Goal: Task Accomplishment & Management: Complete application form

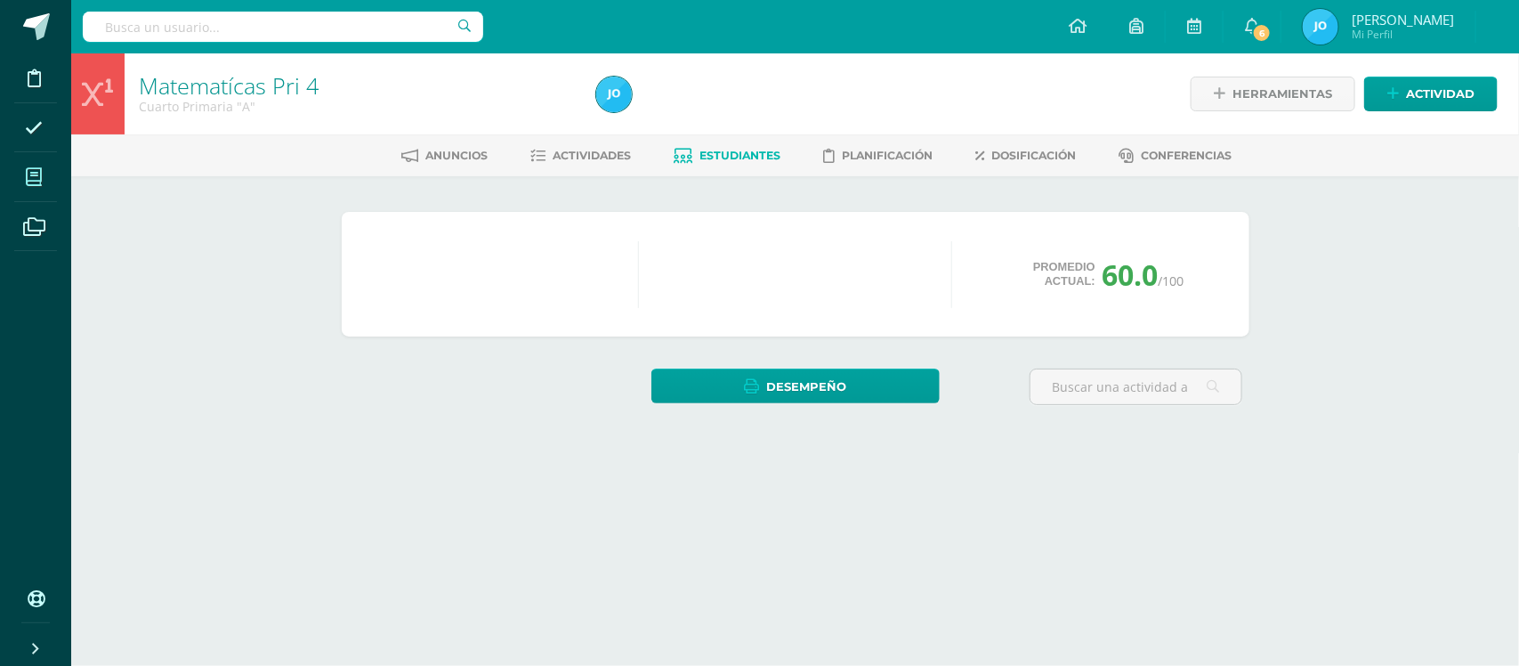
click at [31, 179] on icon at bounding box center [34, 177] width 16 height 18
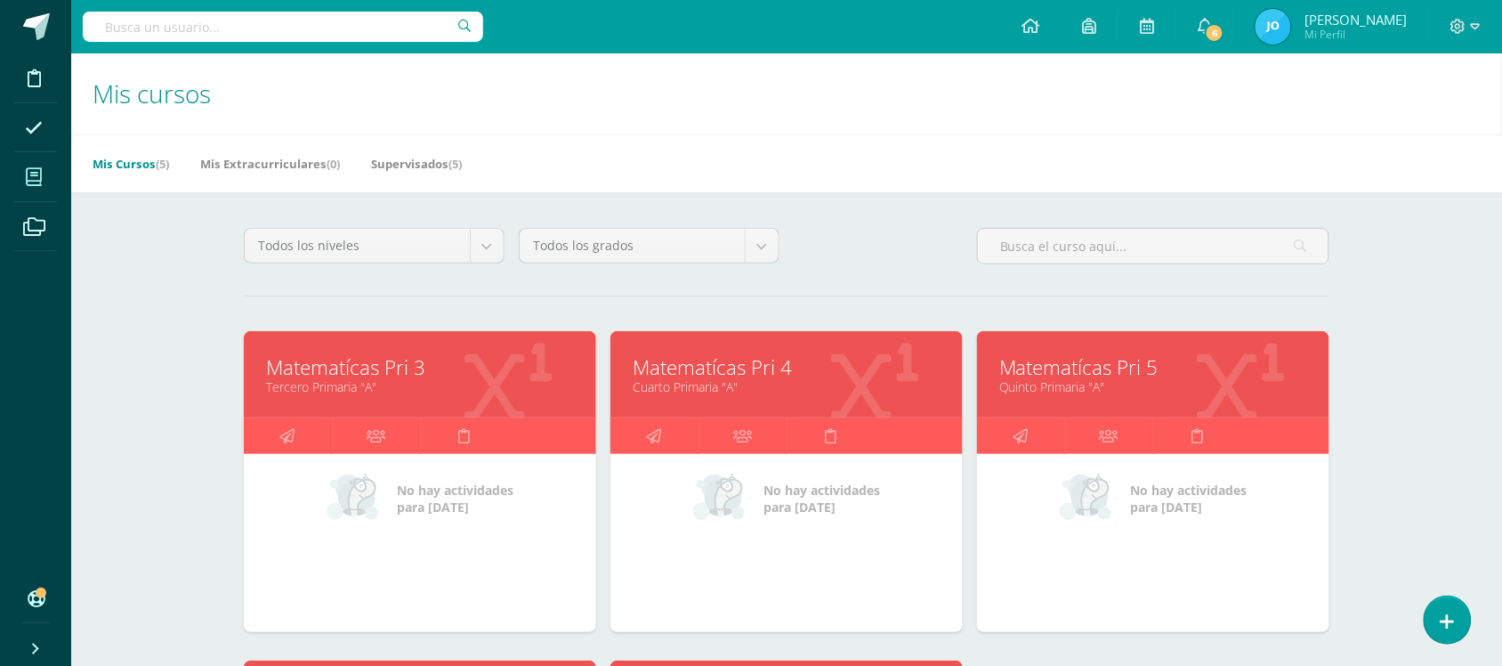
click at [1050, 374] on link "Matematícas Pri 5" at bounding box center [1153, 367] width 308 height 28
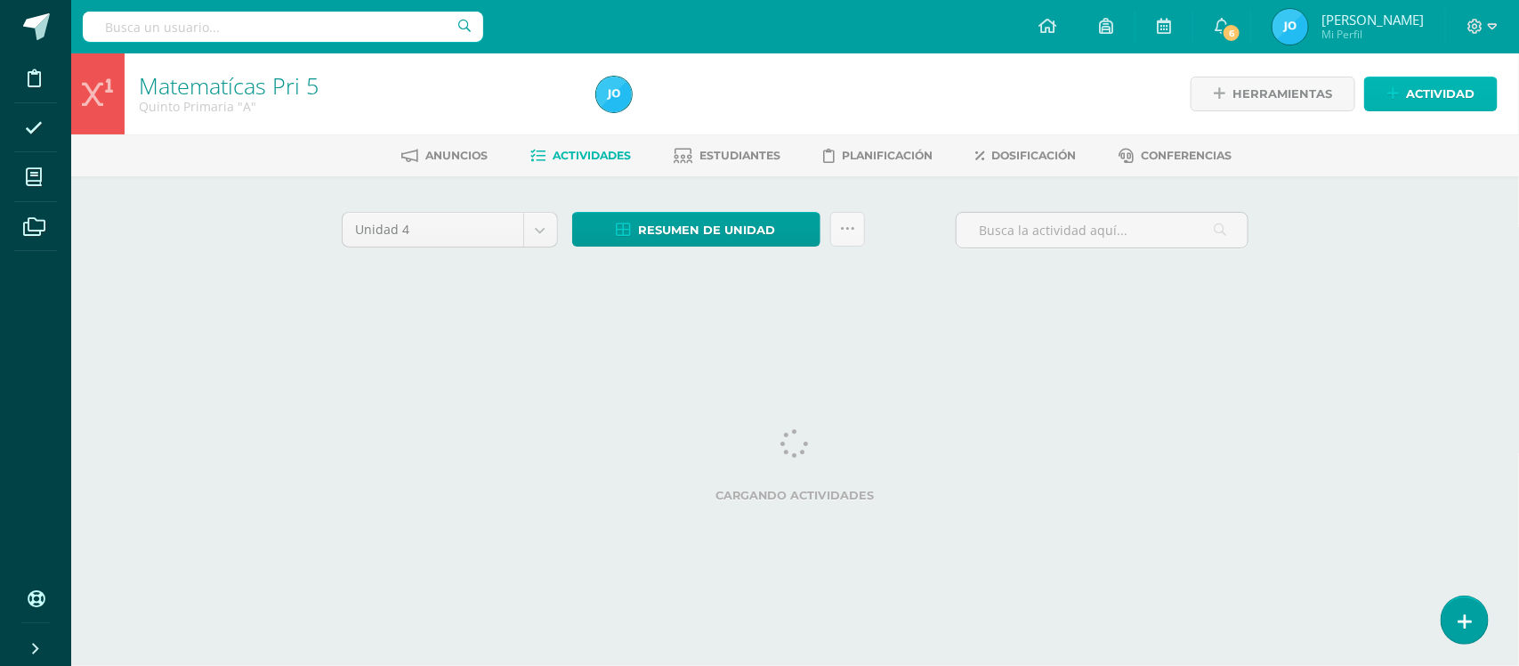
click at [1436, 105] on span "Actividad" at bounding box center [1440, 93] width 69 height 33
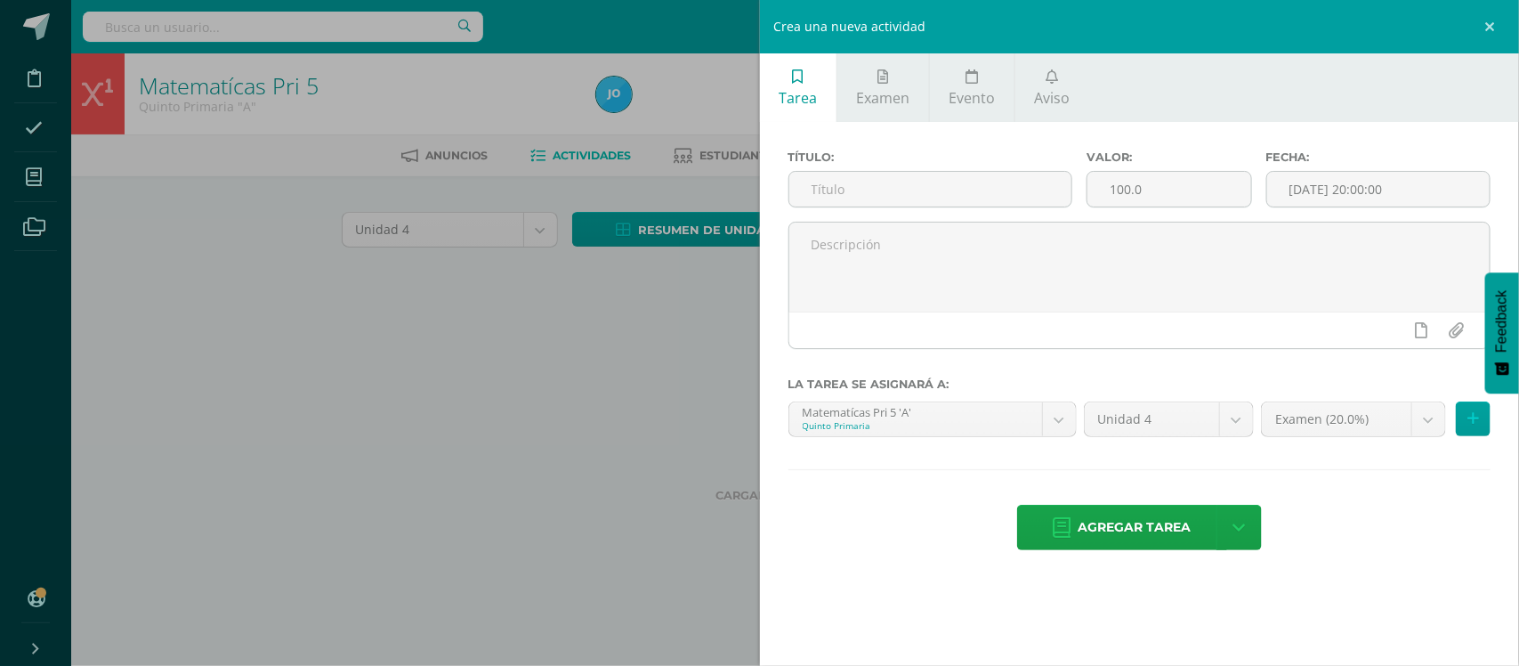
click at [682, 86] on div "Crea una nueva actividad Tarea Examen Evento Aviso Título: Valor: 100.0 Fecha: …" at bounding box center [759, 333] width 1519 height 666
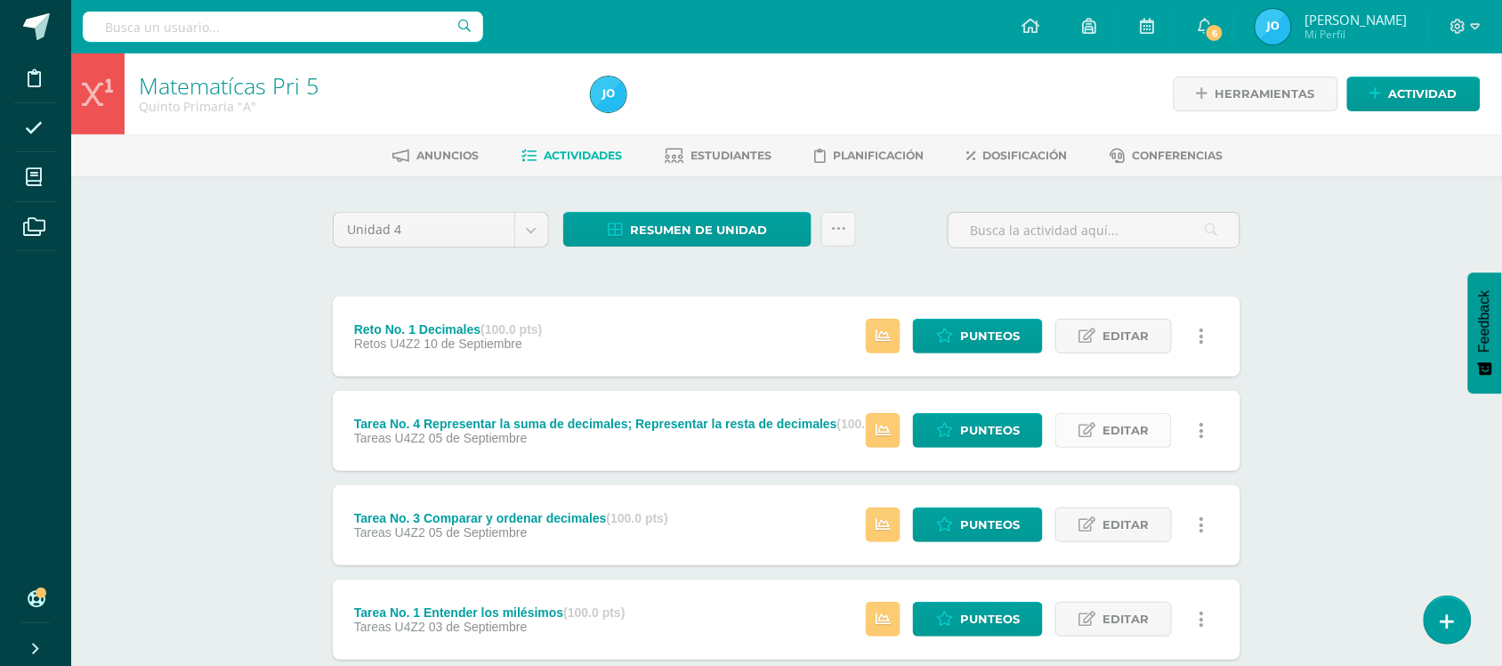
click at [1153, 433] on link "Editar" at bounding box center [1114, 430] width 117 height 35
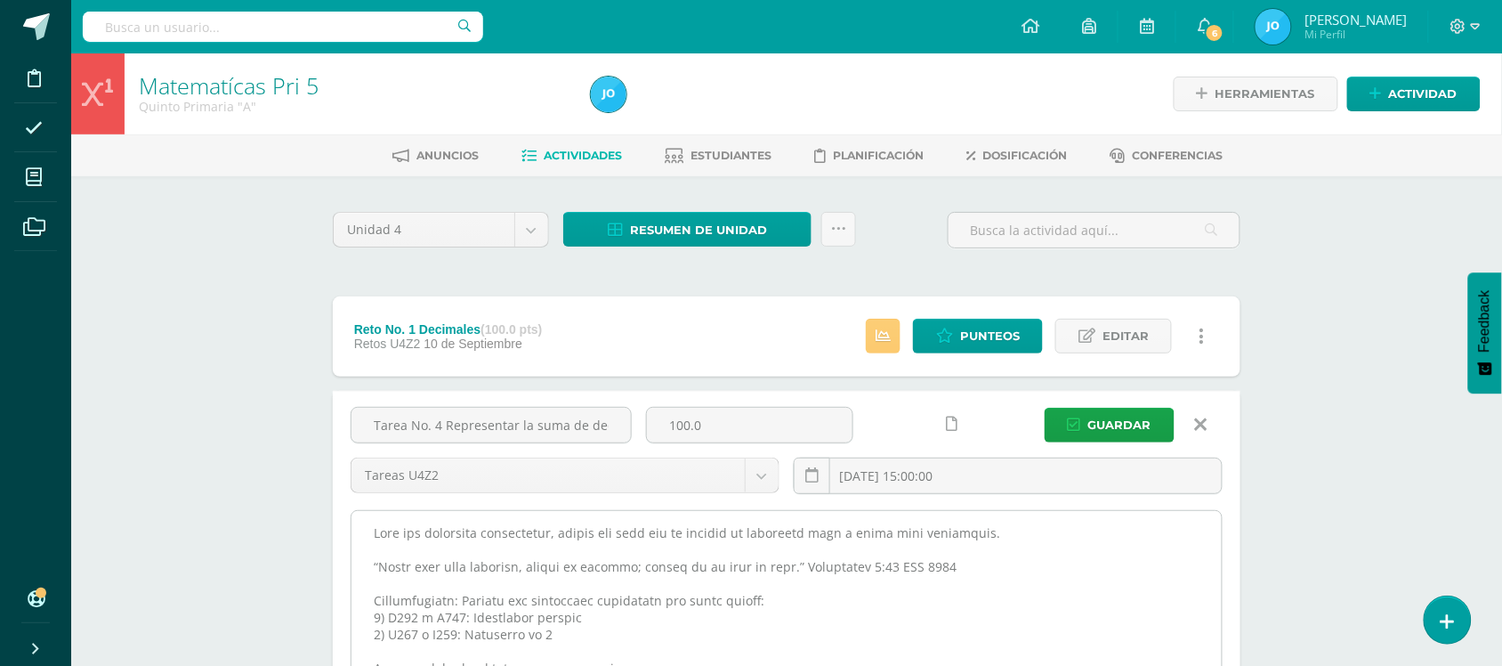
click at [352, 534] on div at bounding box center [787, 609] width 872 height 198
click at [363, 531] on textarea at bounding box center [787, 609] width 870 height 196
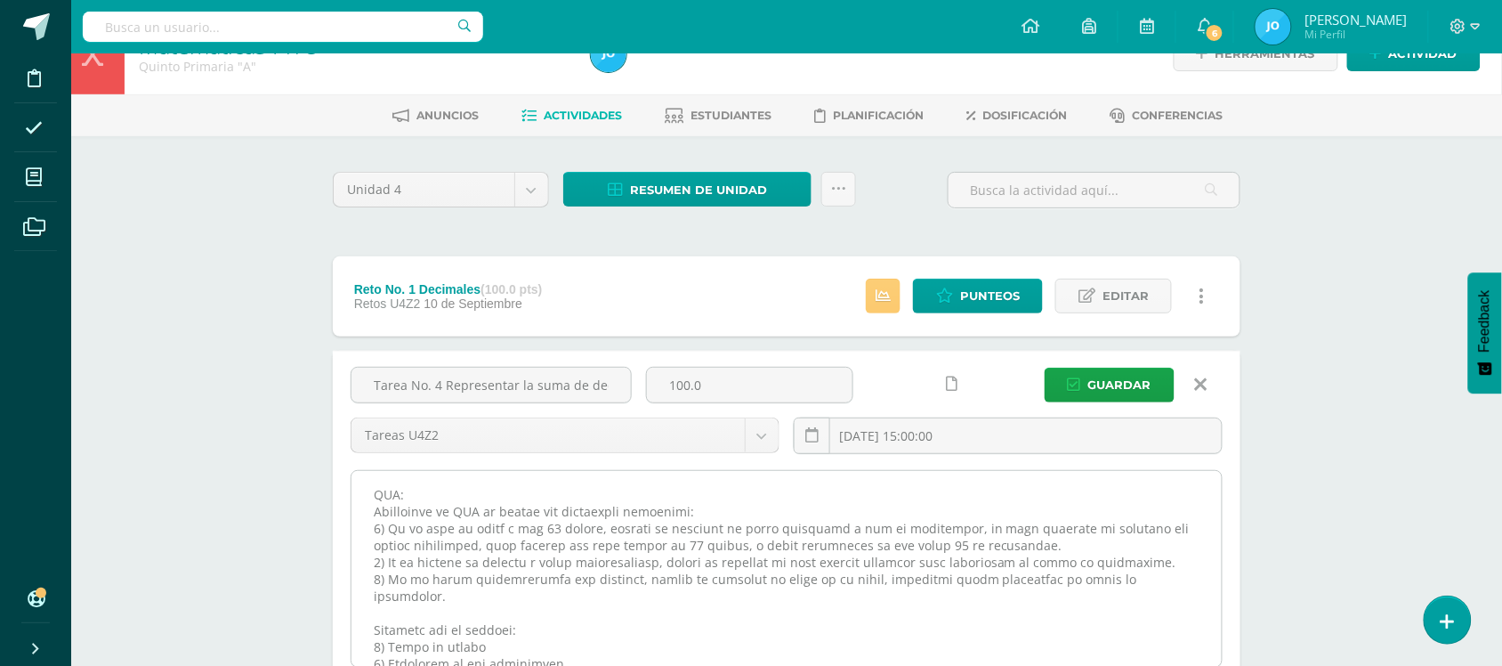
scroll to position [184, 0]
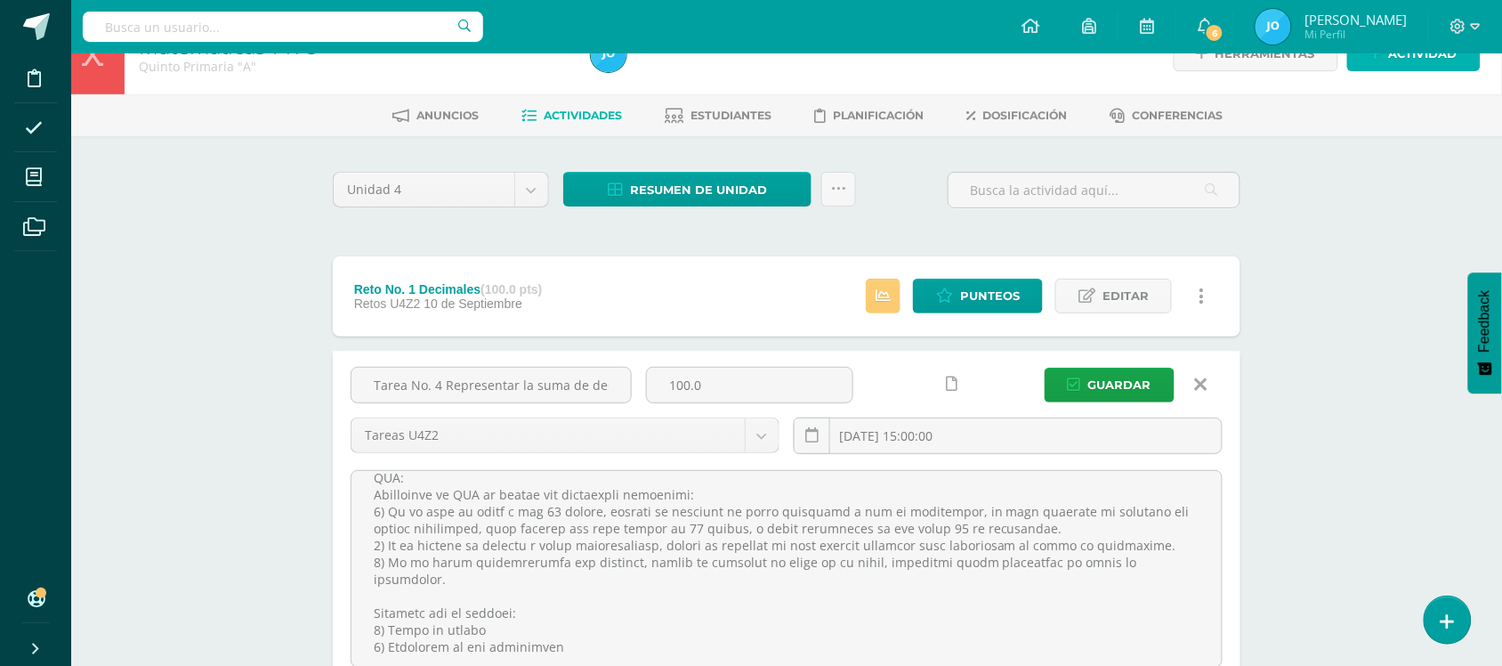
click at [1418, 61] on span "Actividad" at bounding box center [1423, 53] width 69 height 33
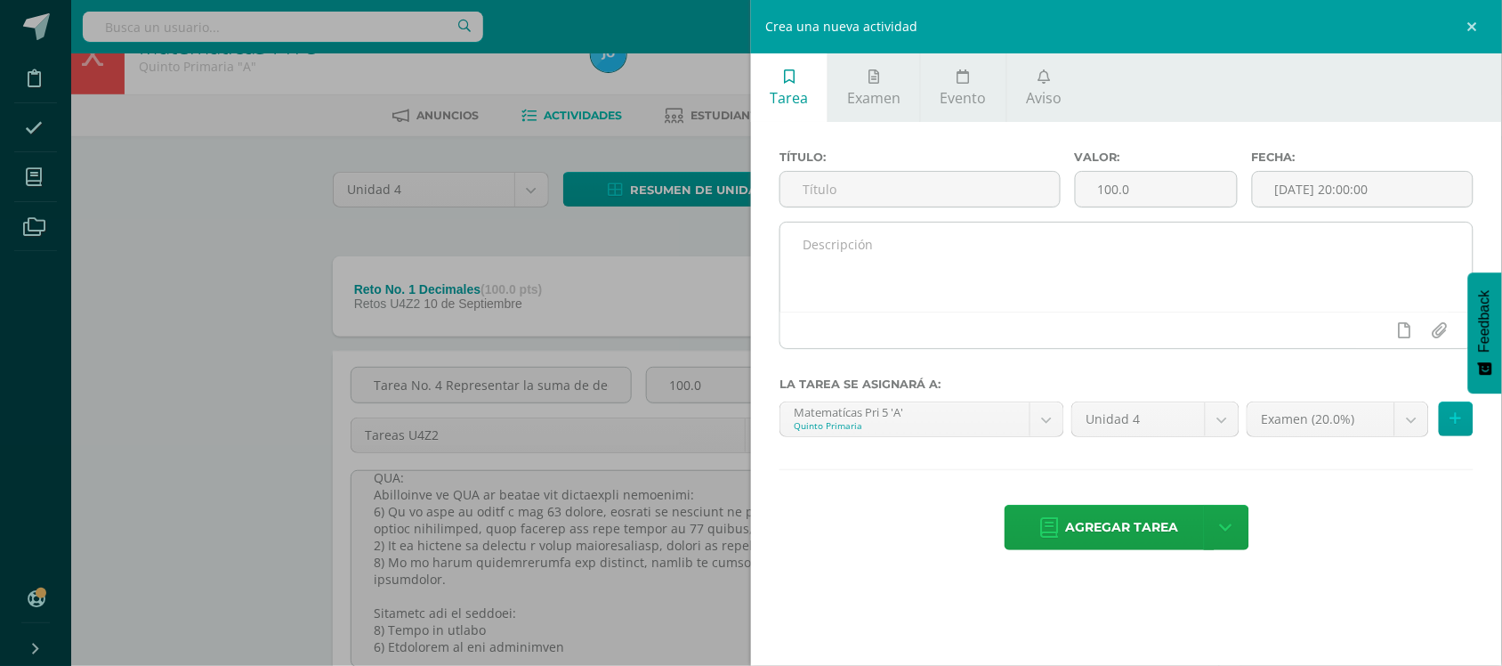
click at [1118, 259] on textarea at bounding box center [1127, 266] width 692 height 89
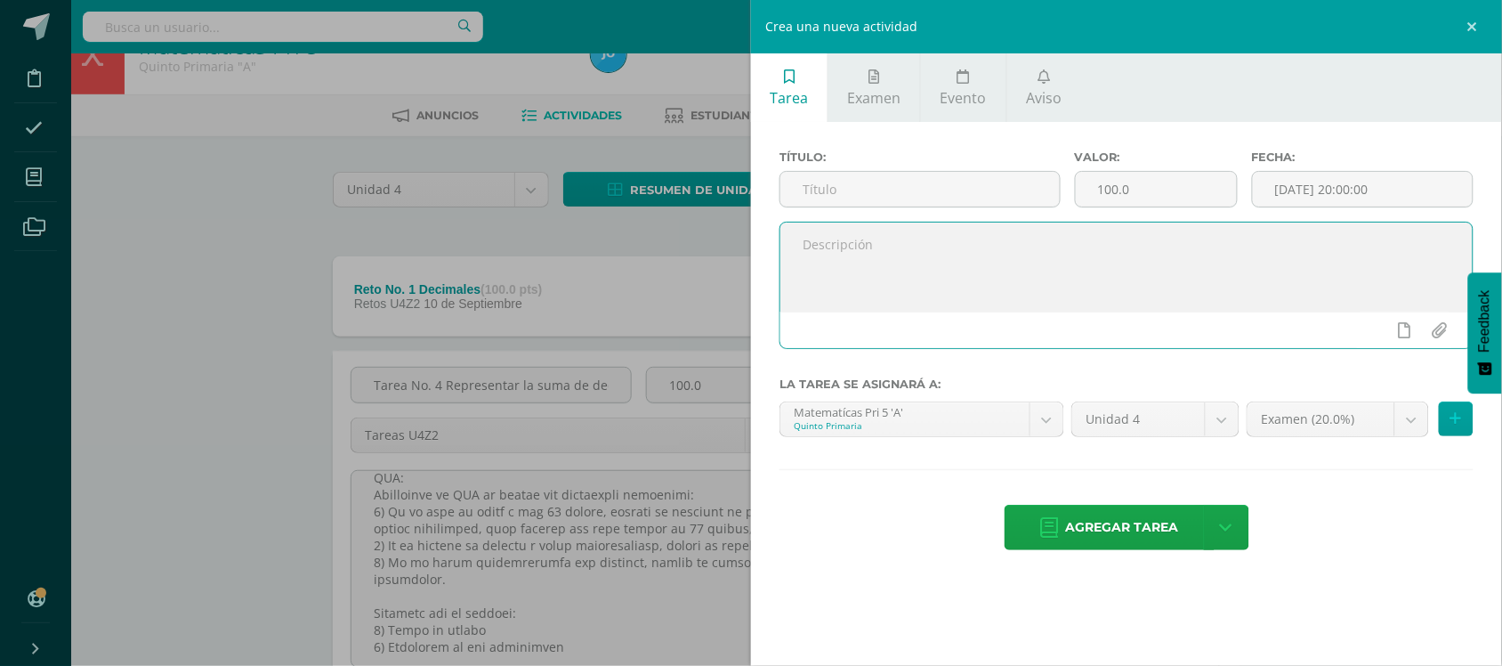
paste textarea "Lore ips dolorsita consectetur, adipis eli sedd eiu te incidid ut laboreetd mag…"
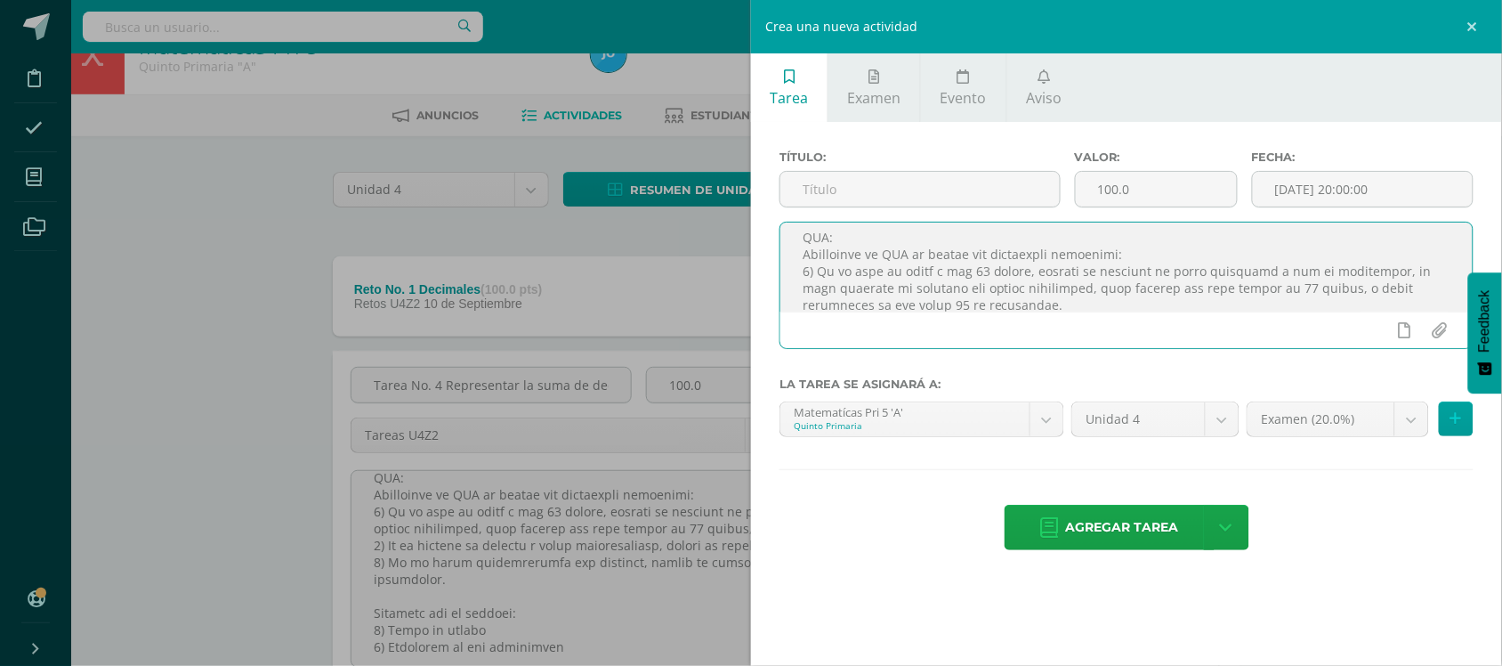
scroll to position [0, 0]
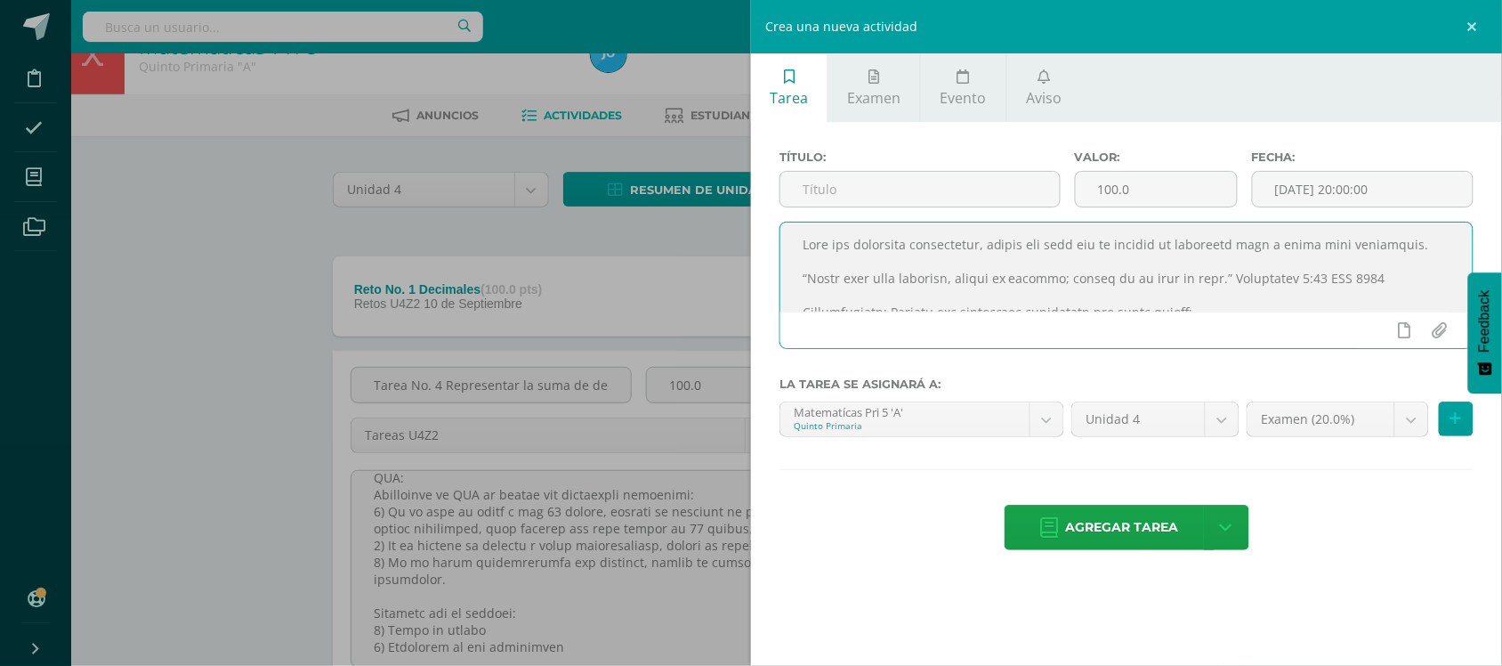
type textarea "Lore ips dolorsita consectetur, adipis eli sedd eiu te incidid ut laboreetd mag…"
click at [655, 283] on div "Crea una nueva actividad Tarea Examen Evento Aviso Título: Valor: 100.0 Fecha: …" at bounding box center [751, 333] width 1502 height 666
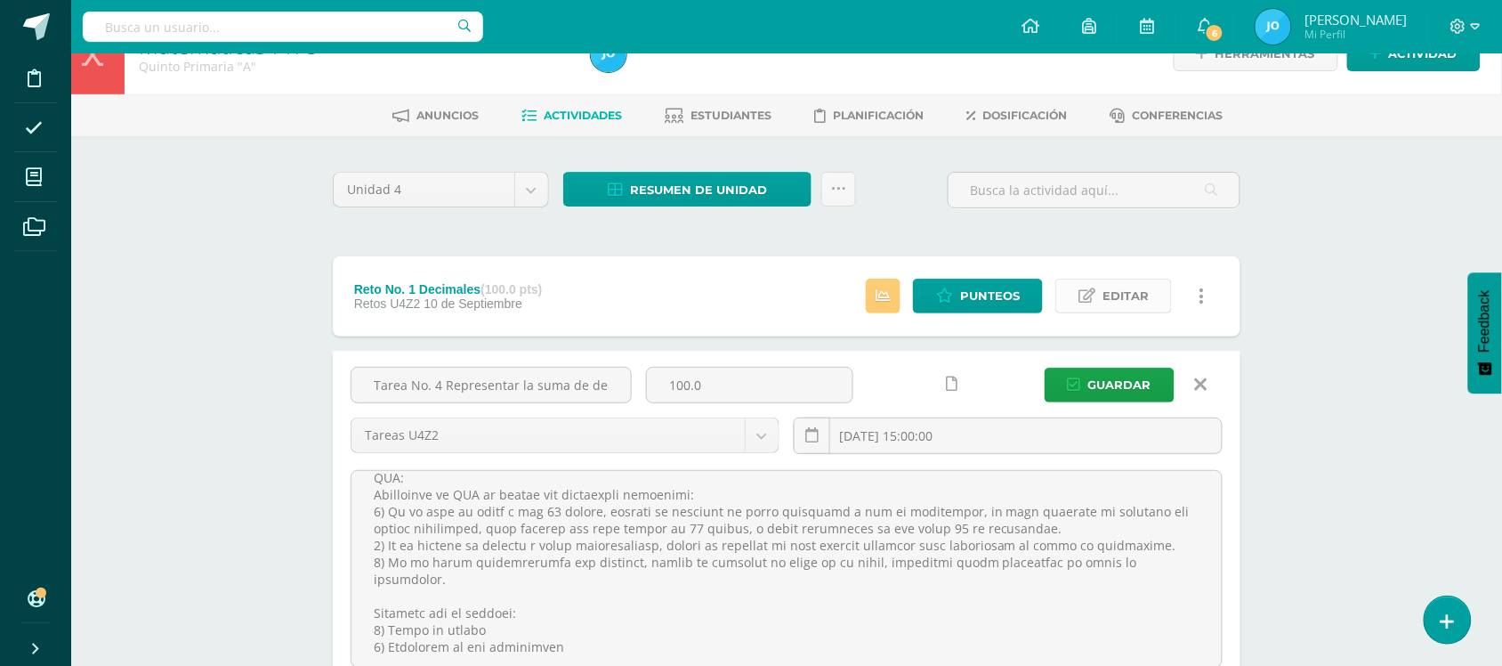
click at [1145, 300] on span "Editar" at bounding box center [1126, 295] width 46 height 33
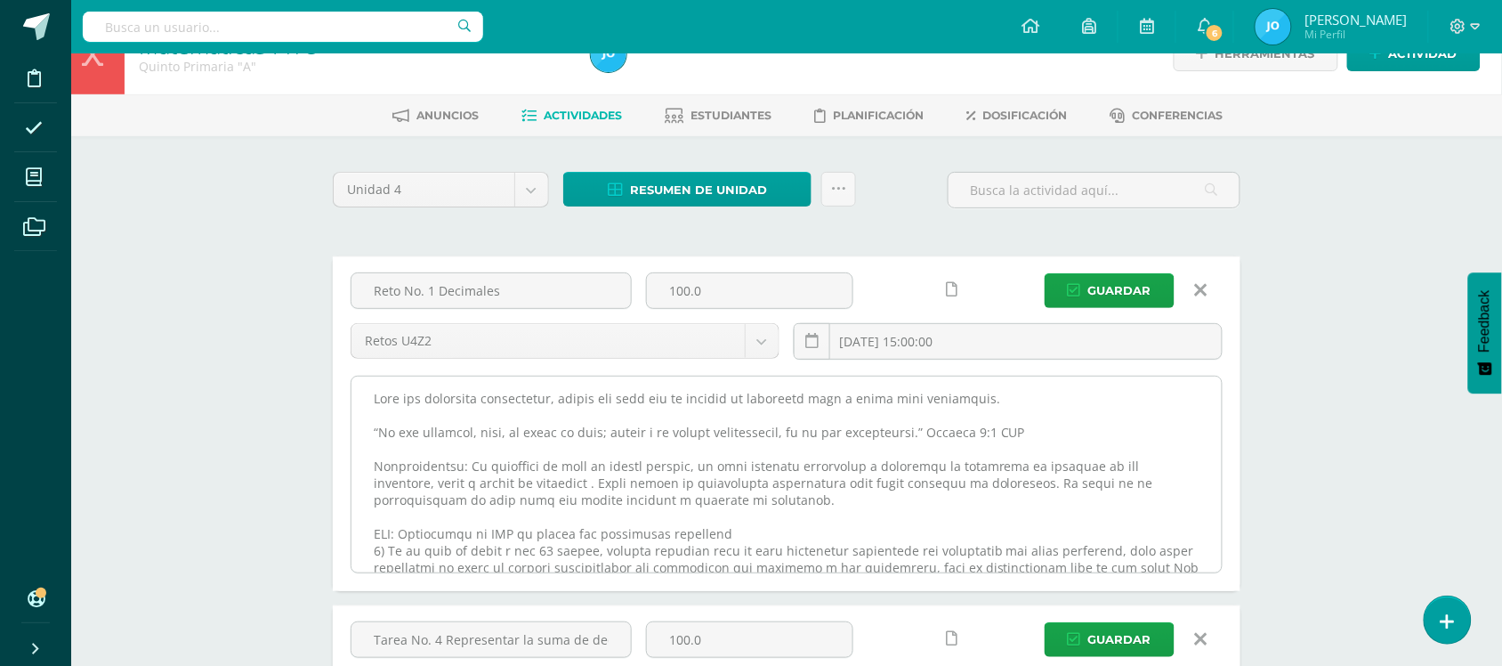
drag, startPoint x: 358, startPoint y: 427, endPoint x: 1074, endPoint y: 441, distance: 716.6
click at [1074, 441] on textarea at bounding box center [787, 474] width 870 height 196
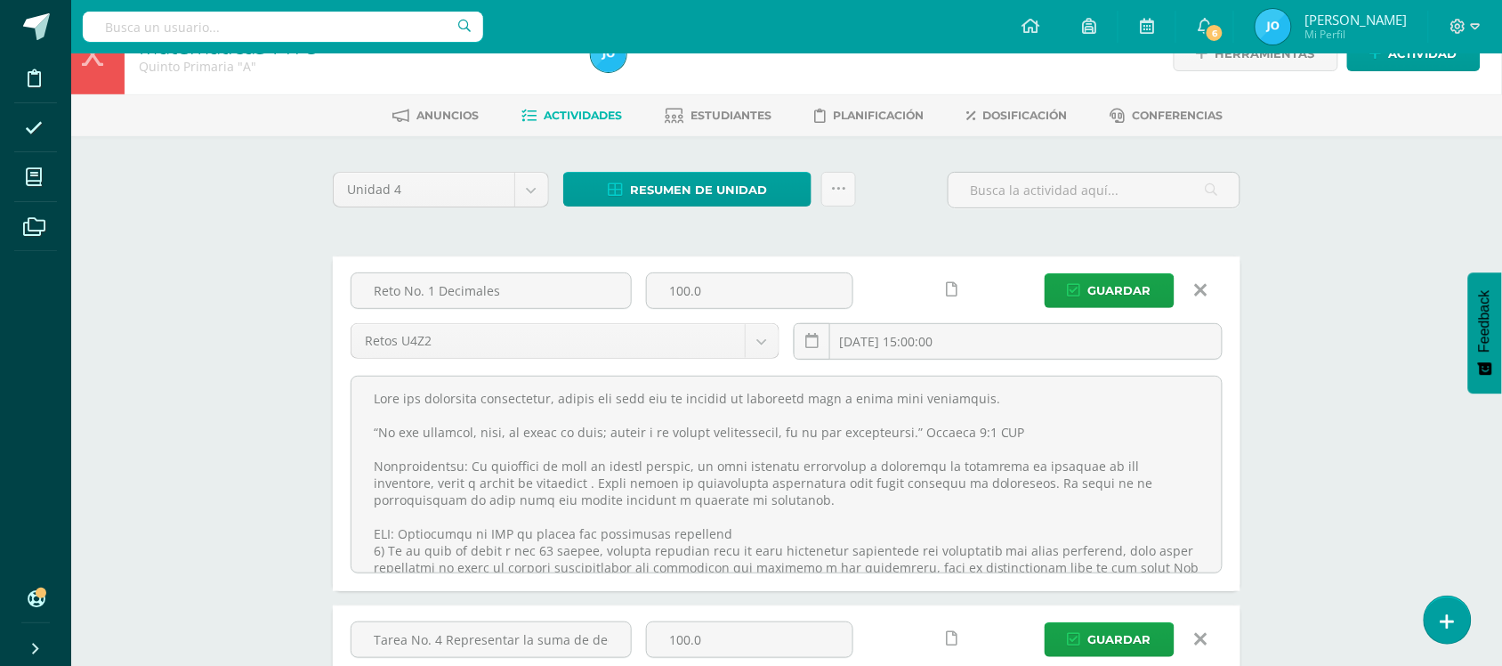
click at [1421, 52] on link "Joselyn Lisseth Mi Perfil" at bounding box center [1331, 26] width 194 height 53
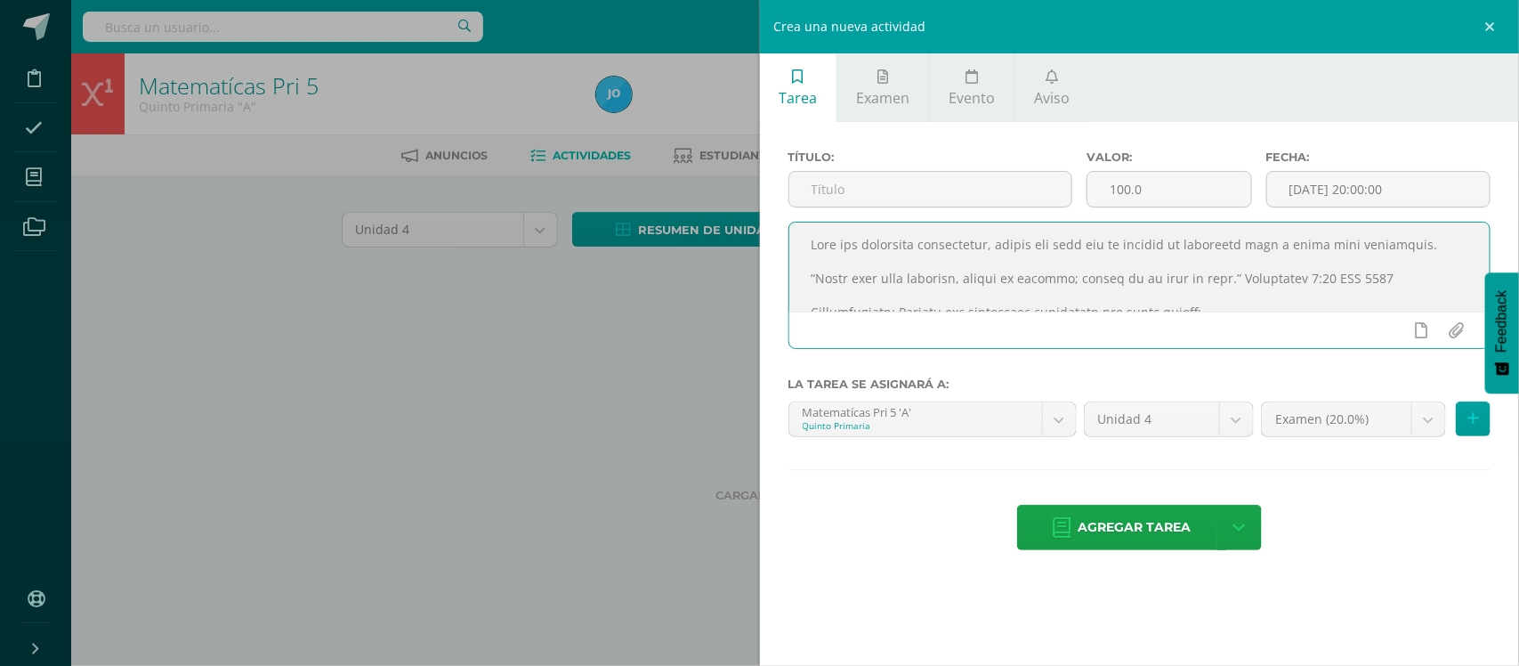
drag, startPoint x: 808, startPoint y: 281, endPoint x: 1397, endPoint y: 281, distance: 589.2
click at [1397, 281] on textarea at bounding box center [1139, 266] width 701 height 89
paste textarea "No nos cansemos, pues, de hacer el bien; porque a su tiempo cosecharemos, si no…"
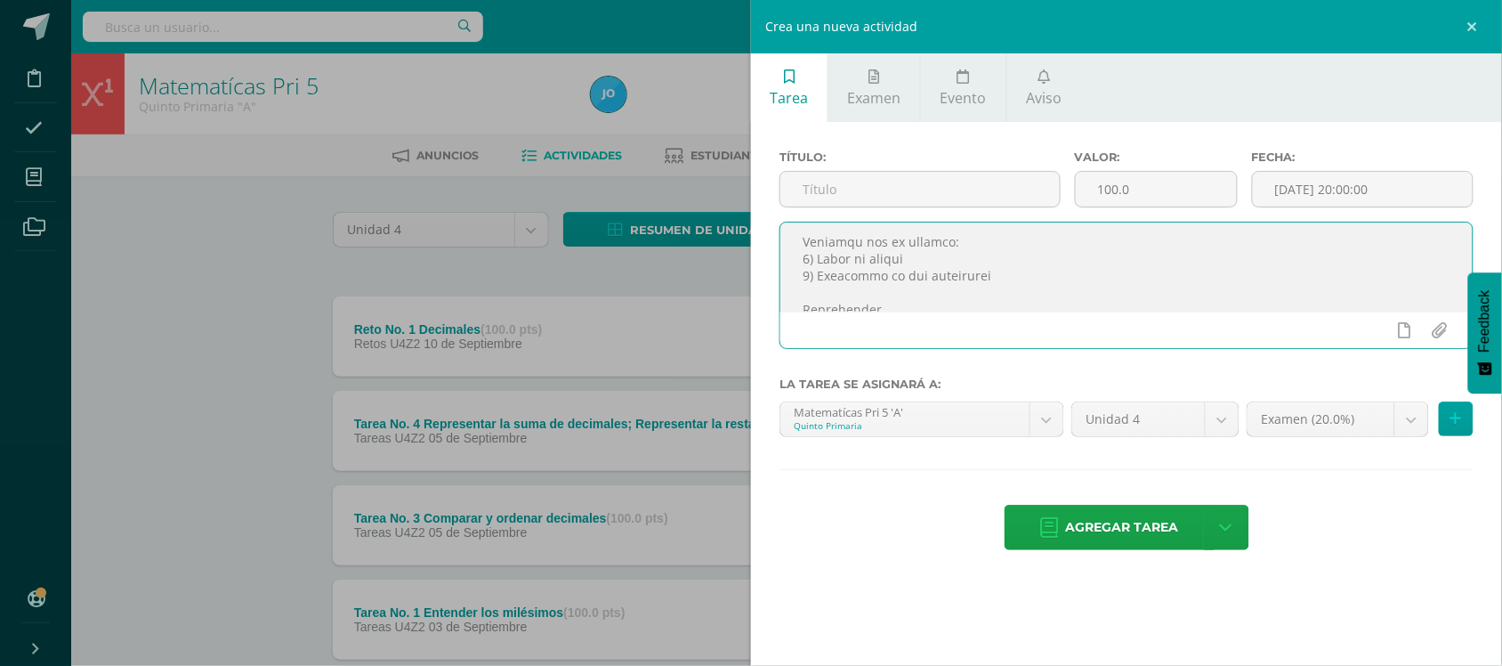
scroll to position [408, 0]
type textarea "Lore ips dolorsita consectetur, adipis eli sedd eiu te incidid ut laboreetd mag…"
click at [999, 184] on input "text" at bounding box center [920, 189] width 279 height 35
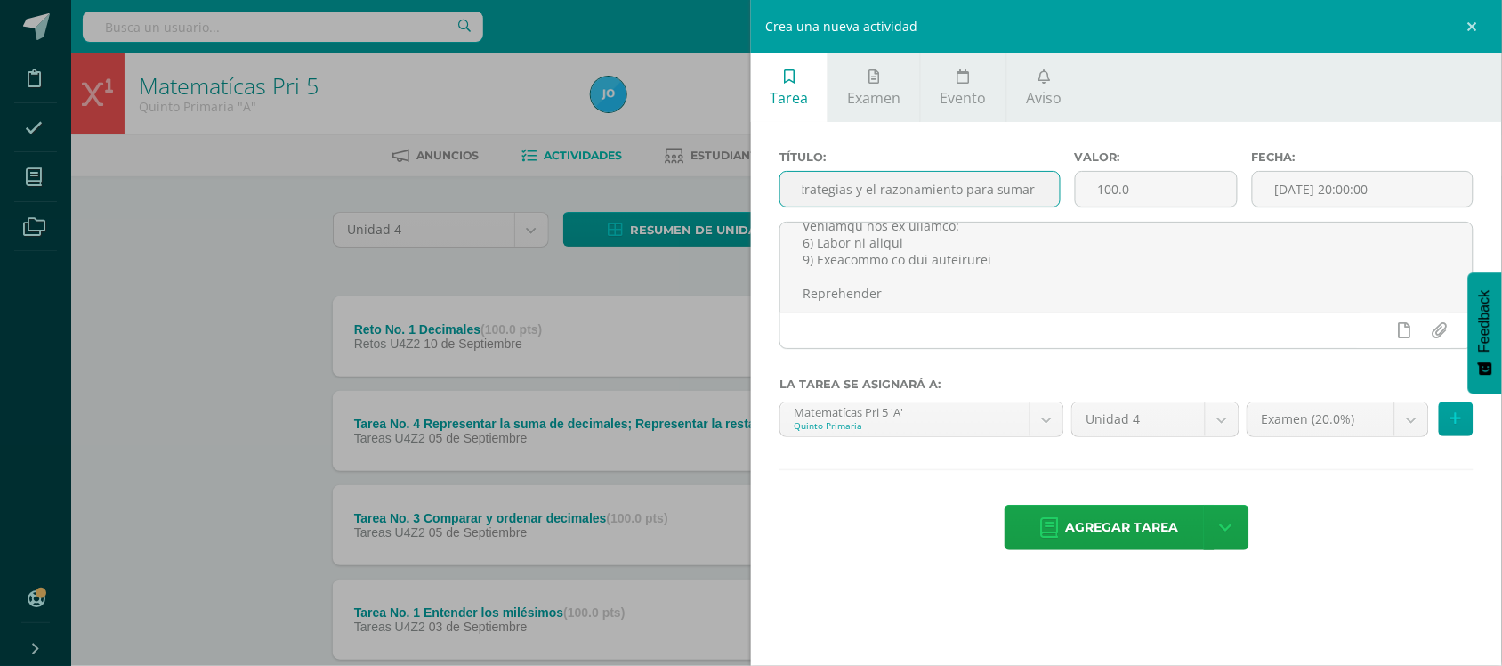
scroll to position [0, 675]
type input "Tarea No. 5 Evaluar si las sumas y las diferencias son razonables; Sumar decima…"
click at [1346, 185] on input "[DATE] 20:00:00" at bounding box center [1363, 189] width 220 height 35
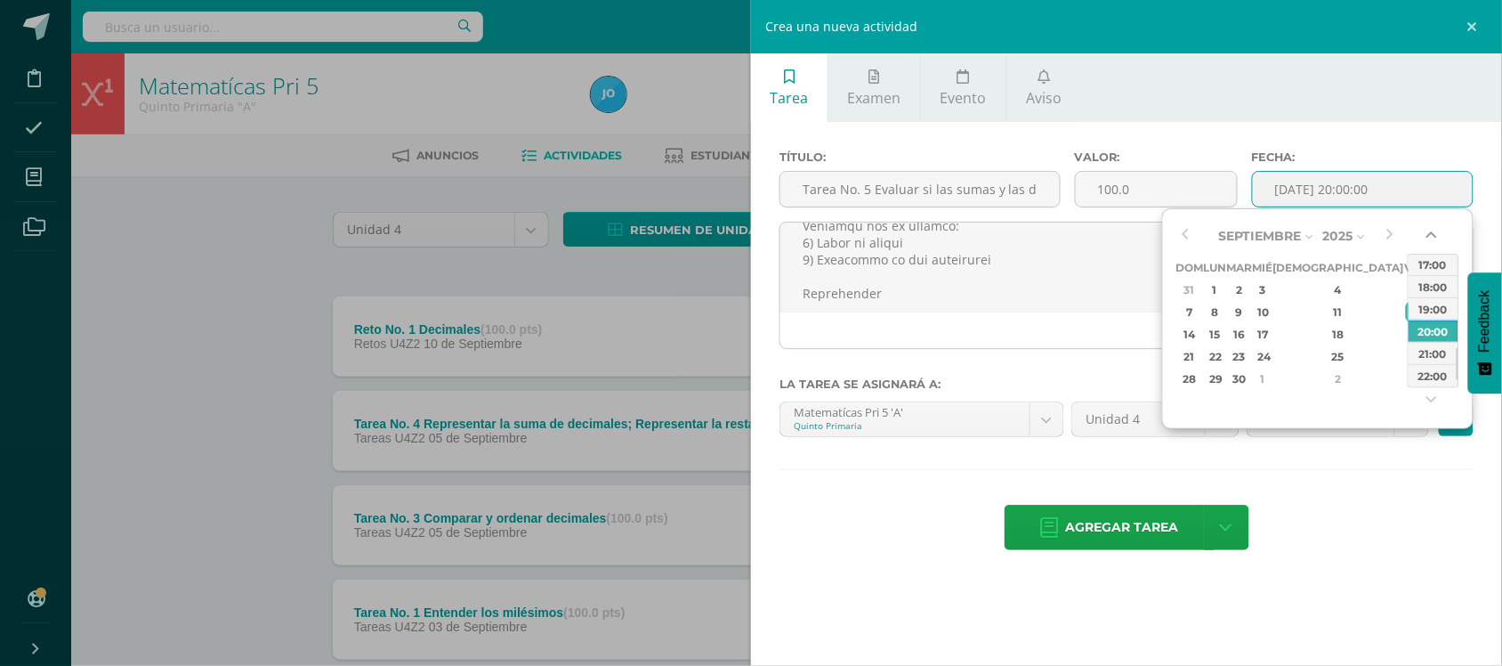
click at [1431, 239] on button "button" at bounding box center [1434, 238] width 18 height 27
click at [1434, 265] on div "15:00" at bounding box center [1434, 264] width 50 height 22
type input "[DATE] 15:00"
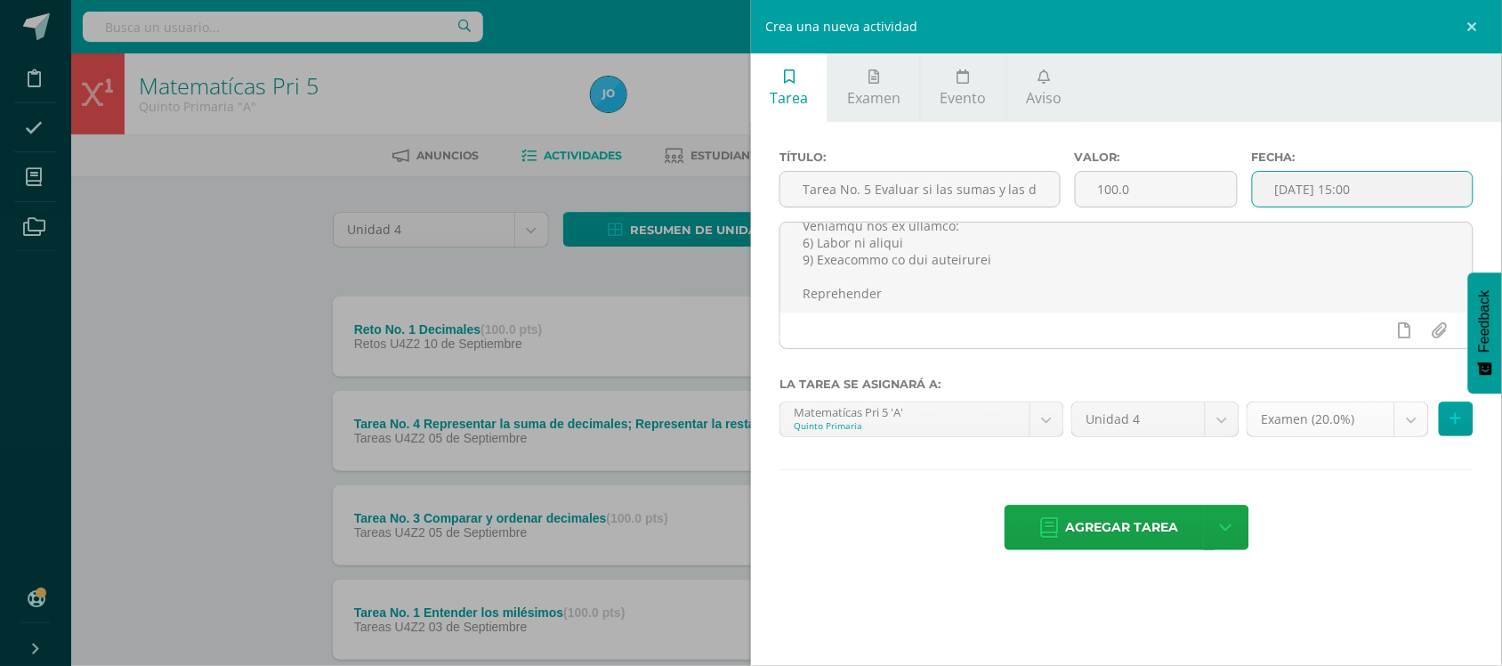
click at [1411, 412] on body "Disciplina Asistencia Mis cursos Archivos Soporte Ayuda Reportar un problema Ce…" at bounding box center [751, 669] width 1502 height 1338
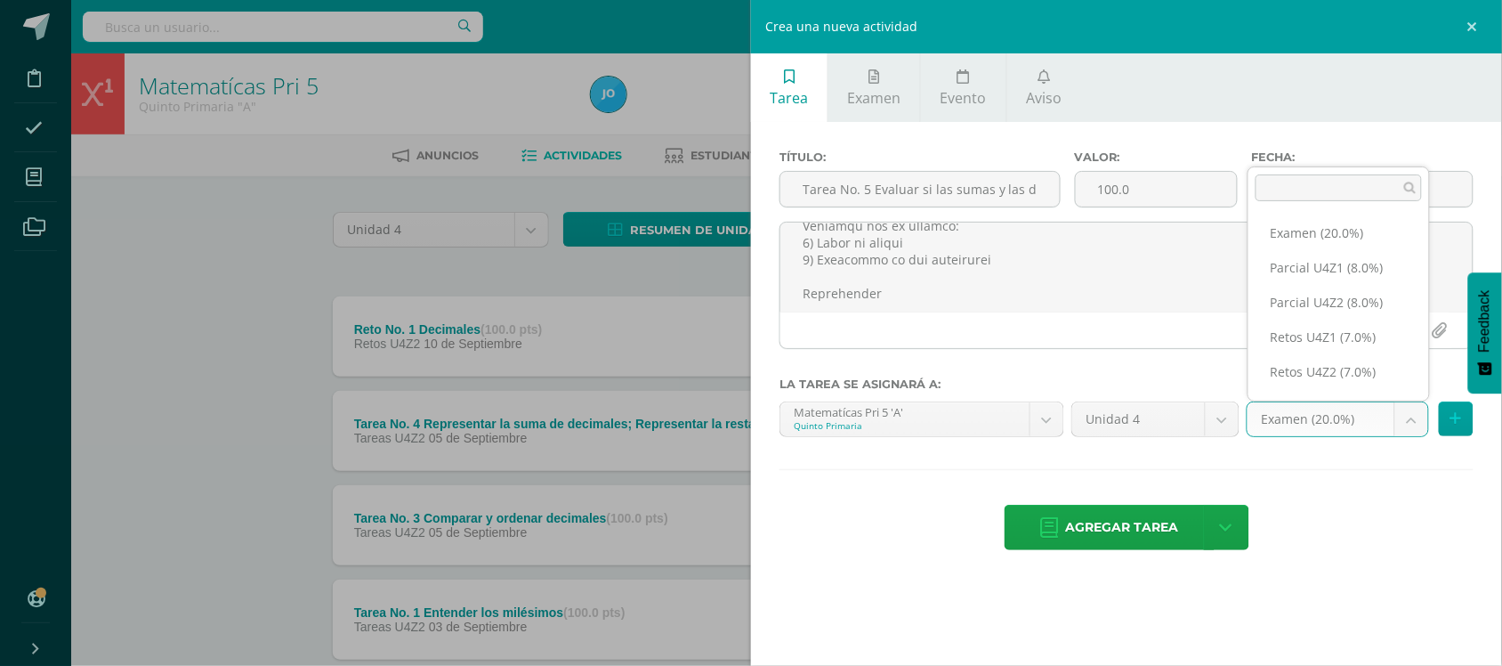
scroll to position [58, 0]
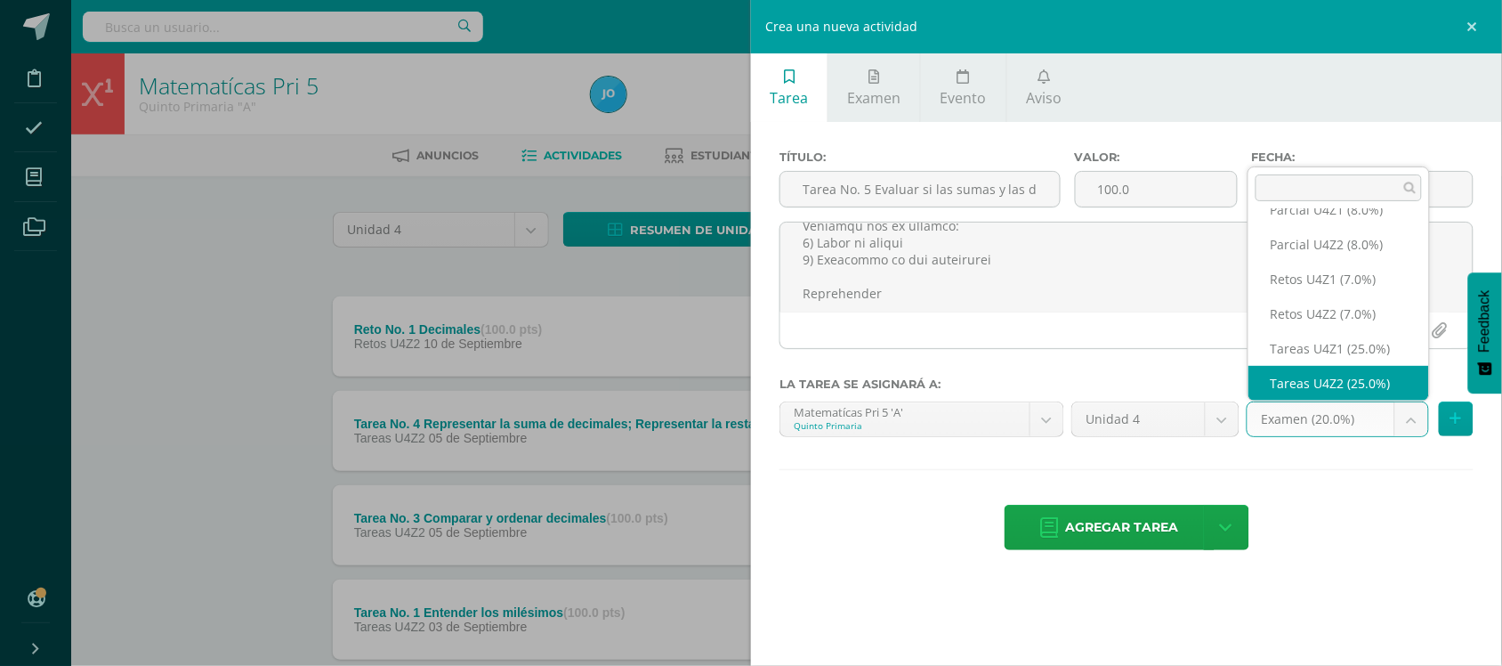
select select "30866"
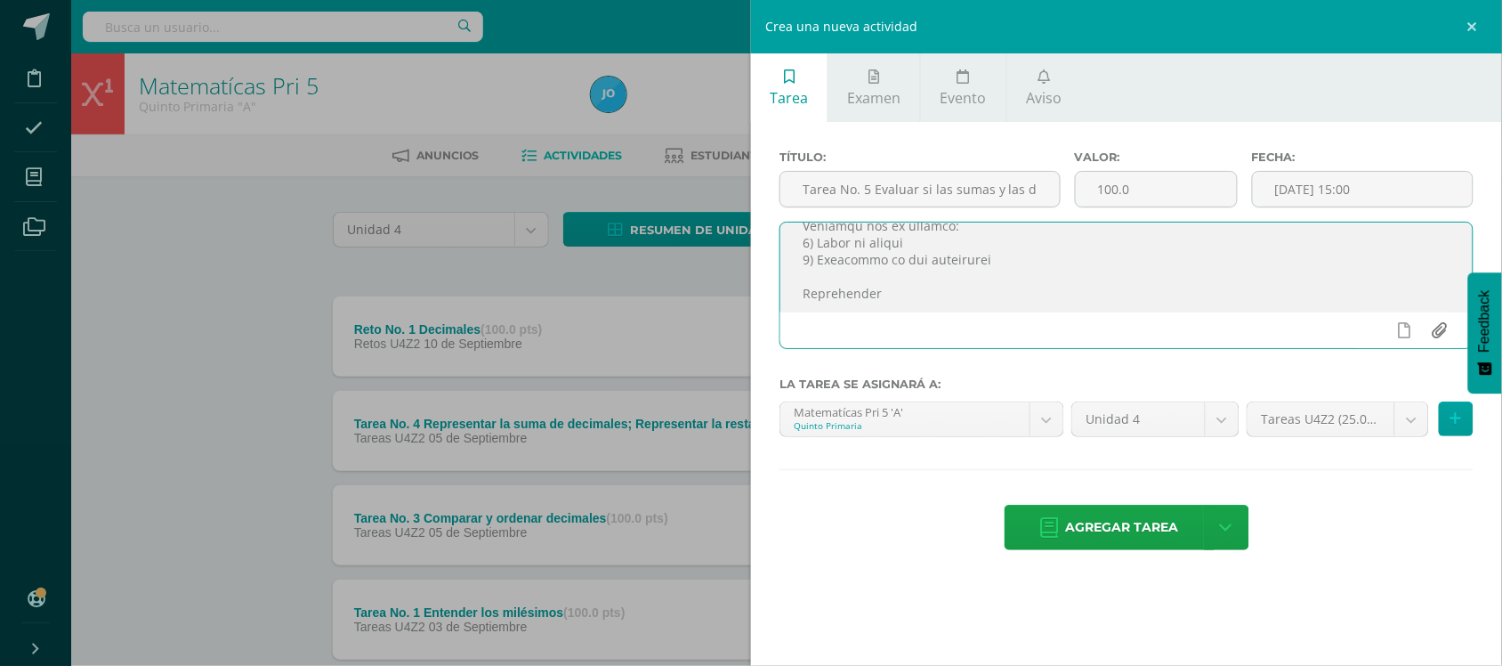
click at [1442, 336] on input "file" at bounding box center [1439, 330] width 35 height 34
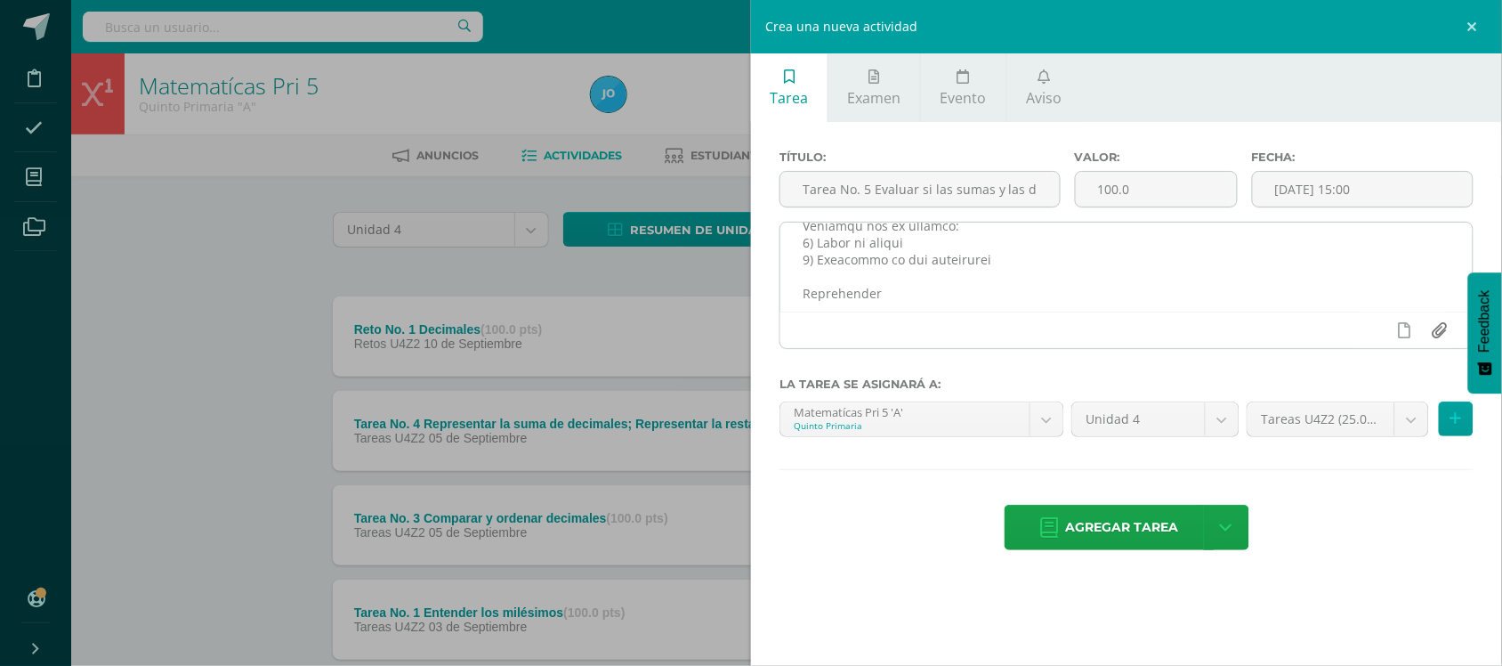
type input "C:\fakepath\55_imnl_sp_ete_m14l06_10_crop_1.png"
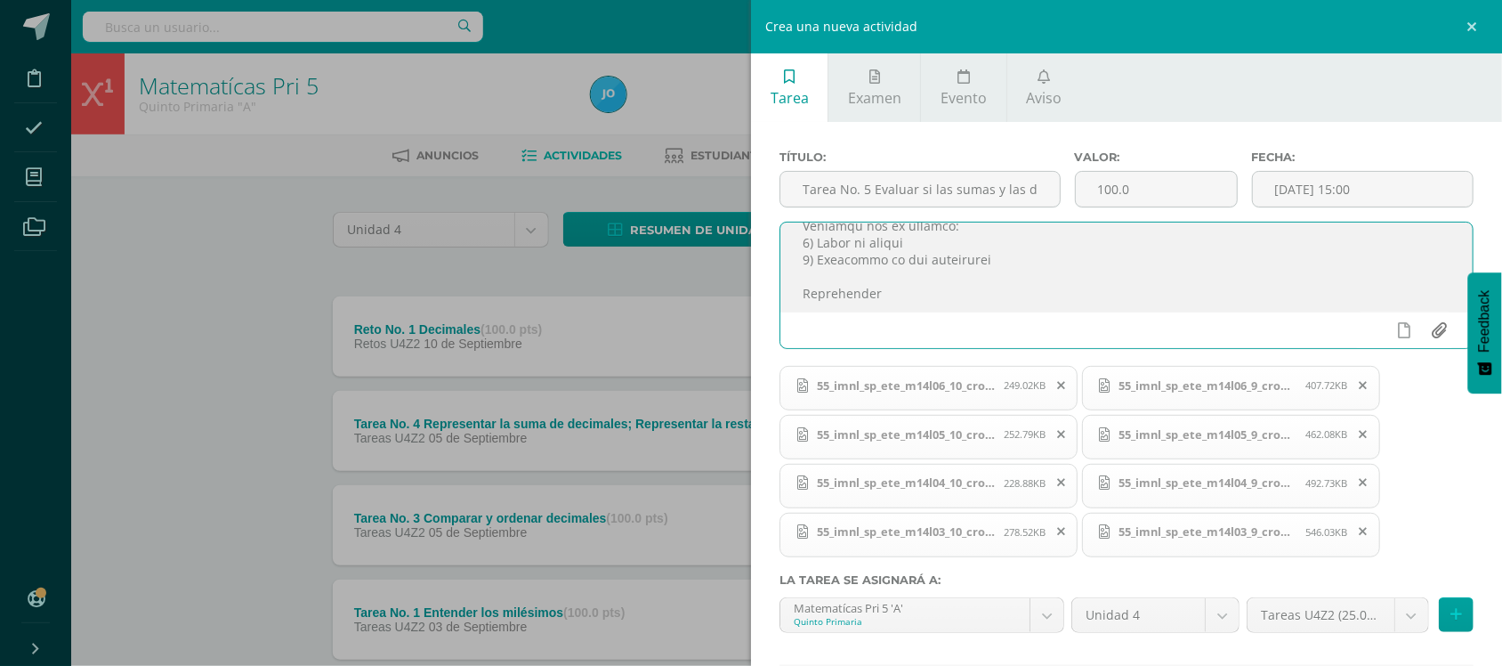
click at [1427, 329] on input "file" at bounding box center [1439, 330] width 35 height 34
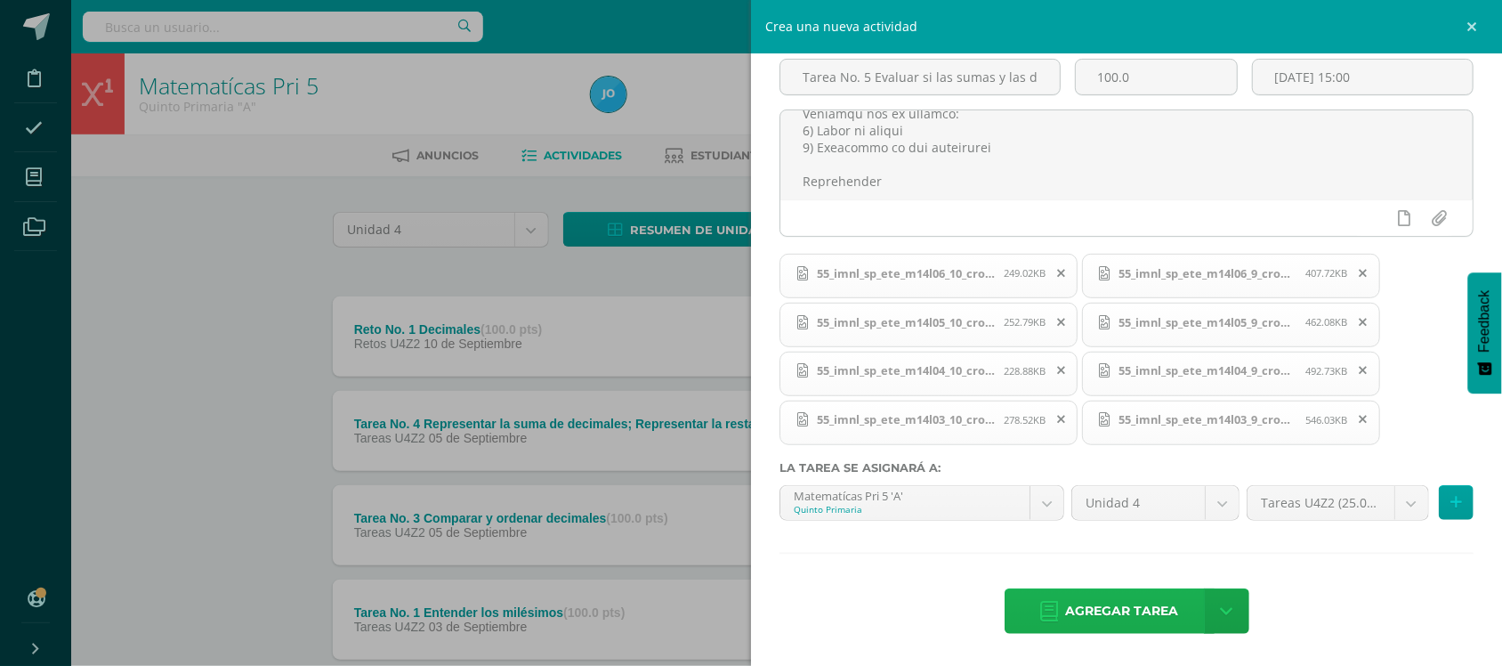
click at [1088, 612] on span "Agregar tarea" at bounding box center [1122, 611] width 113 height 44
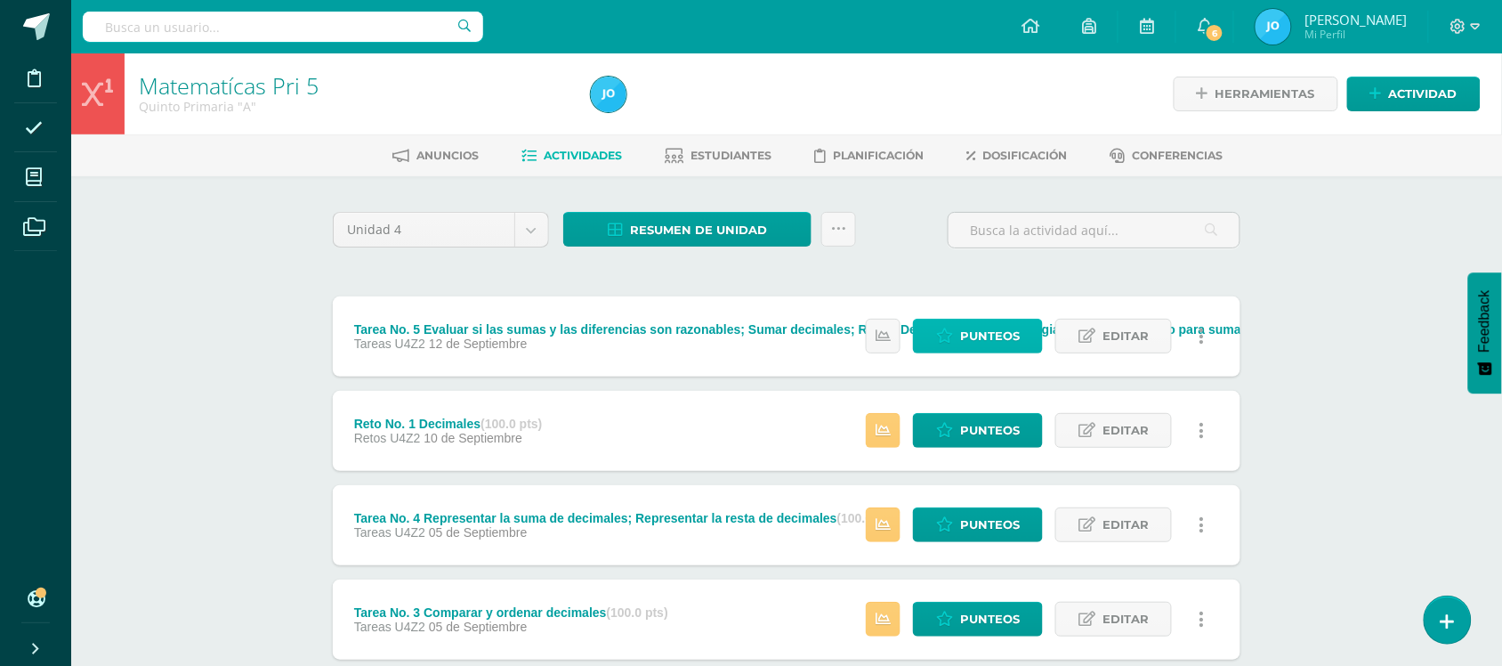
click at [980, 323] on span "Punteos" at bounding box center [990, 335] width 60 height 33
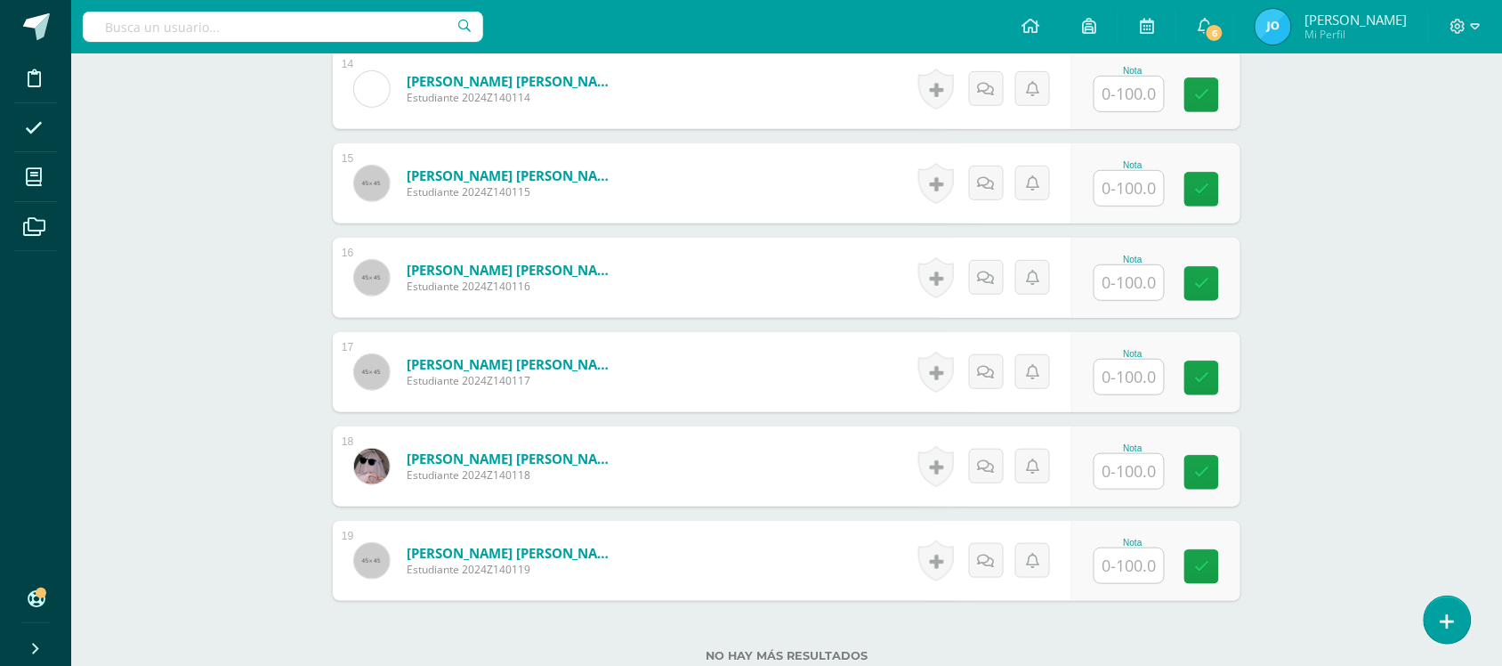
scroll to position [2310, 0]
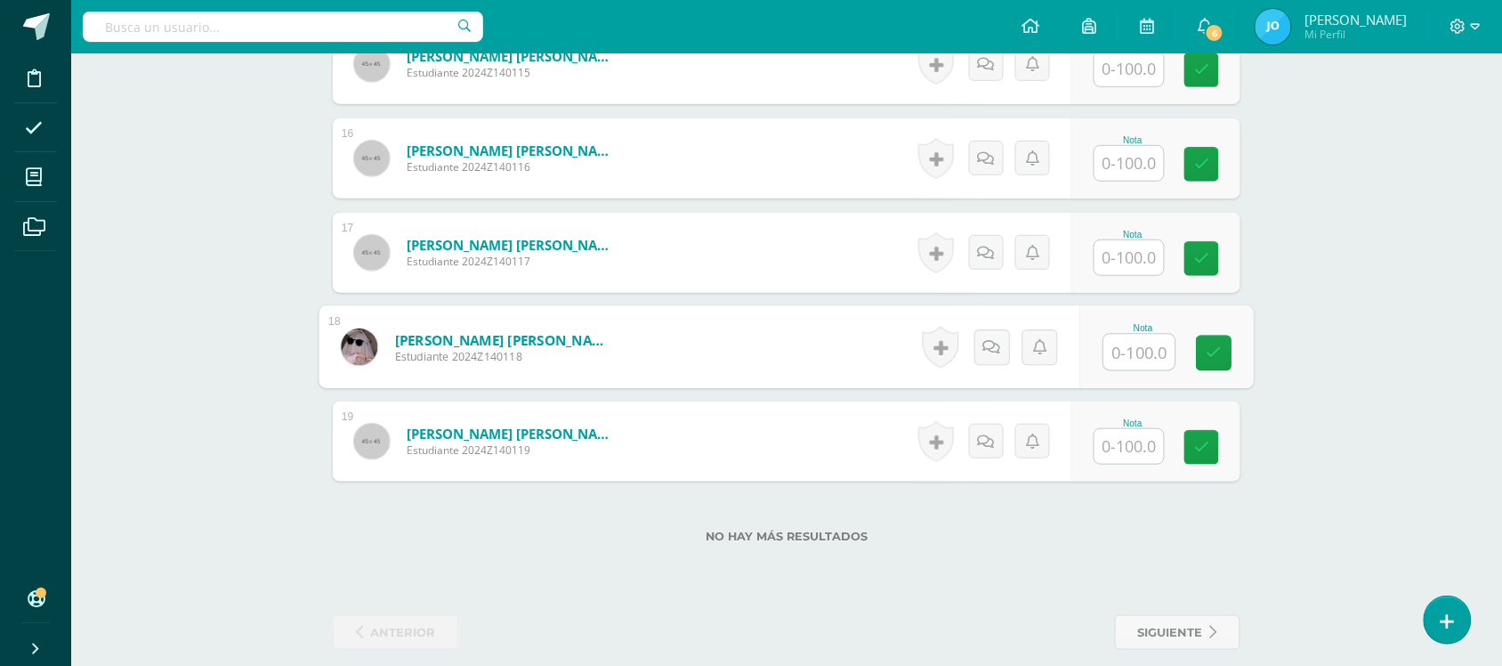
click at [1113, 335] on input "text" at bounding box center [1139, 353] width 71 height 36
type input "100"
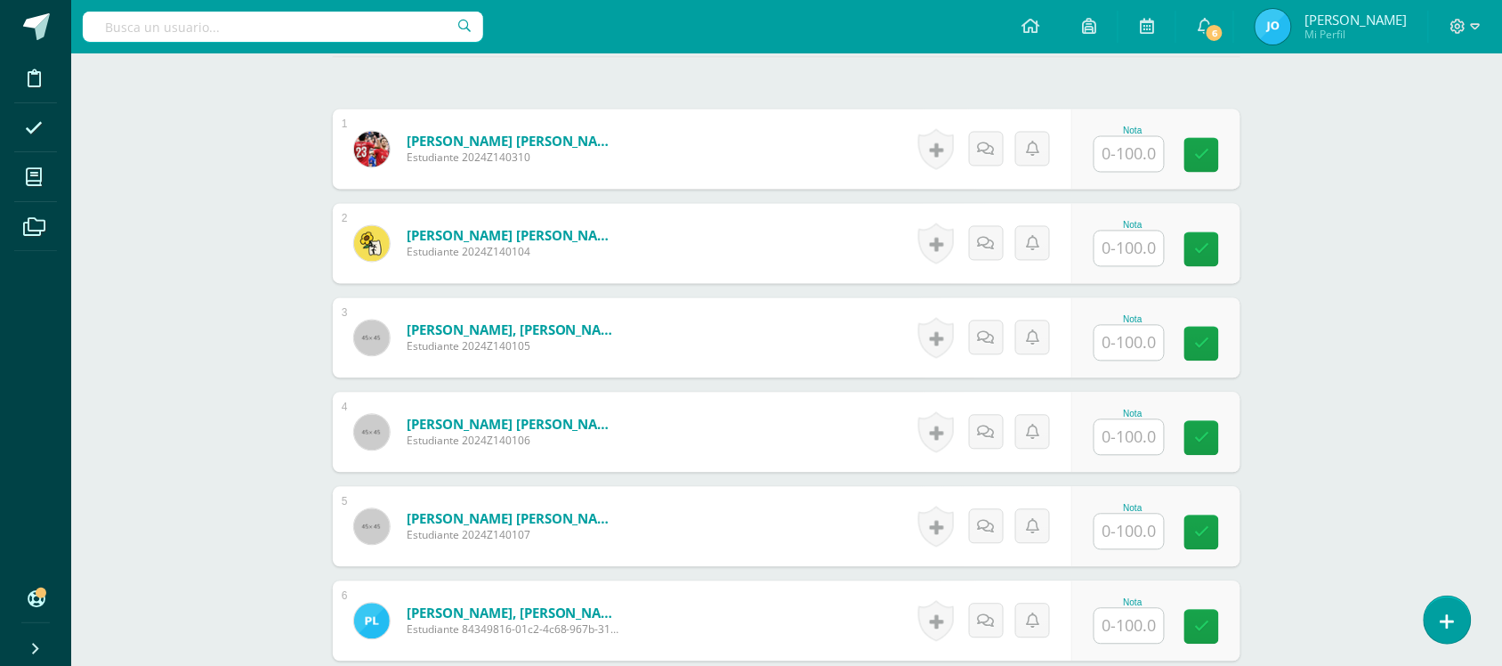
scroll to position [909, 0]
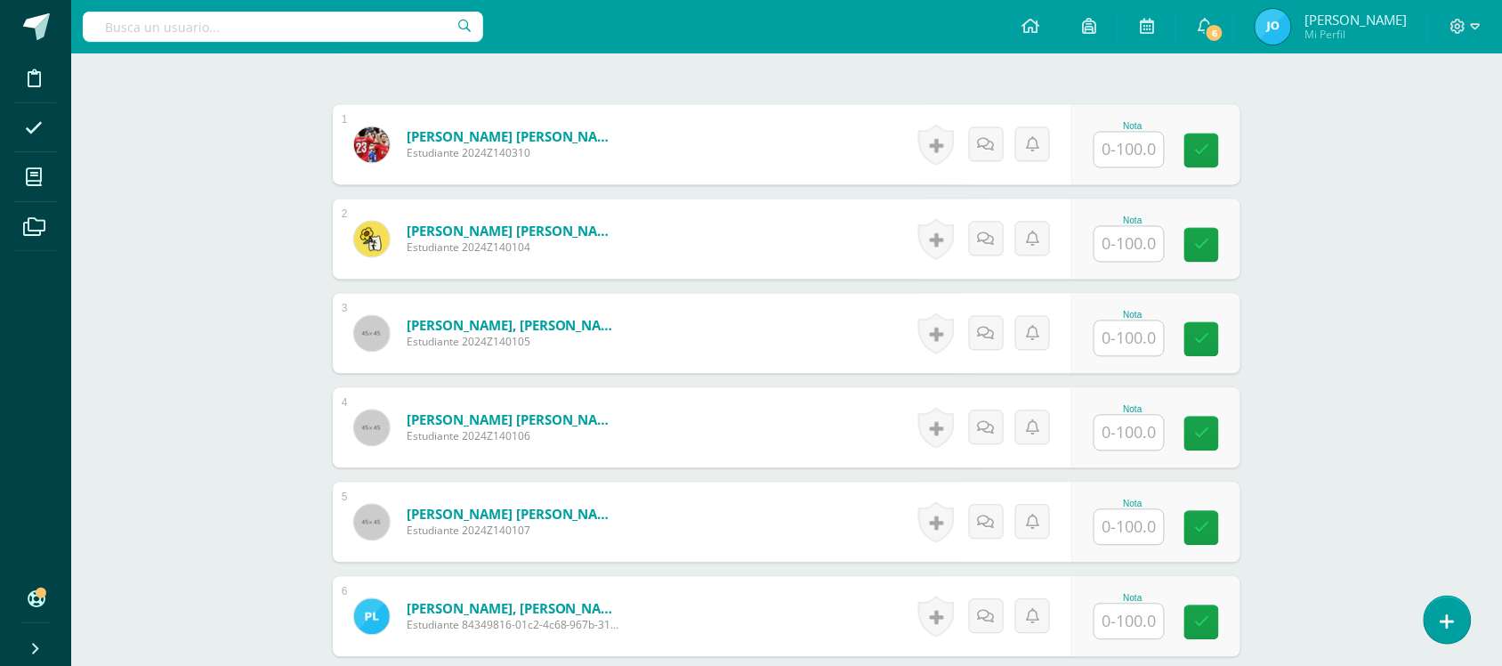
click at [1115, 227] on input "text" at bounding box center [1129, 244] width 69 height 35
type input "100"
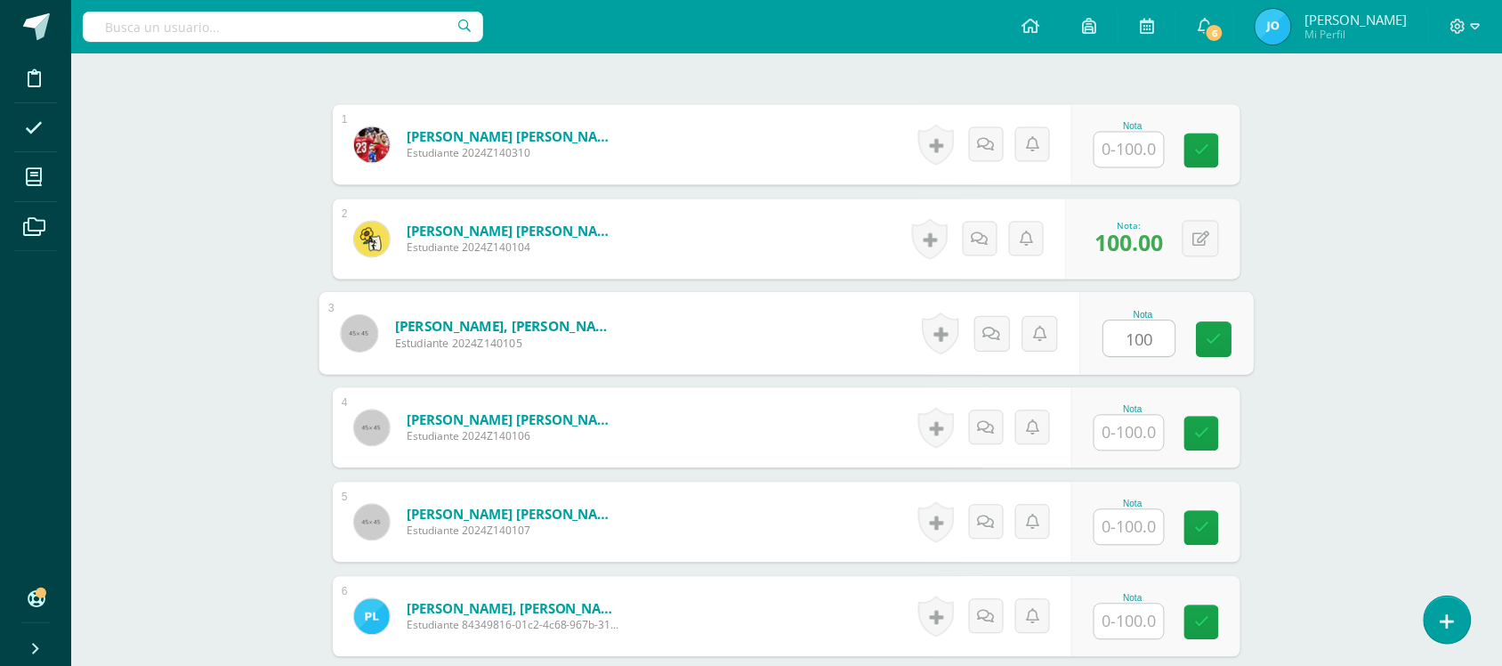
type input "100"
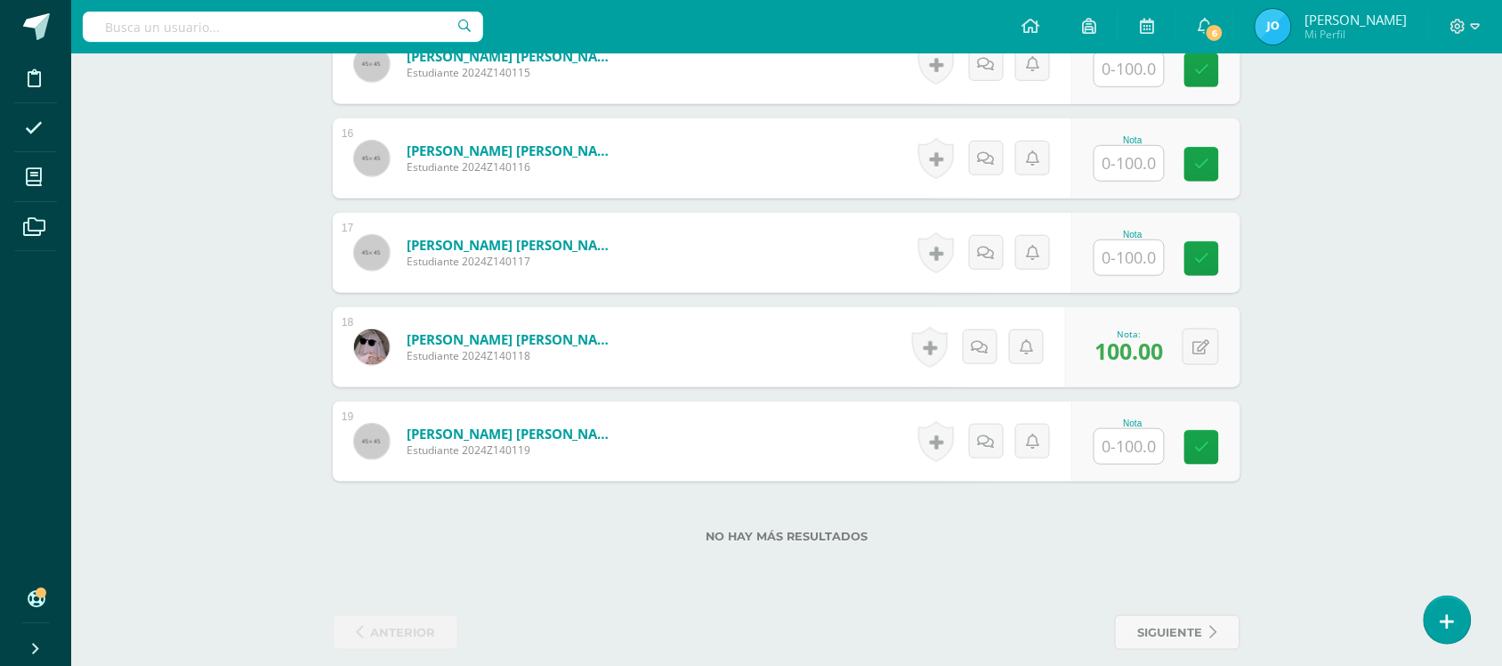
click at [1141, 429] on input "text" at bounding box center [1129, 446] width 69 height 35
type input "100"
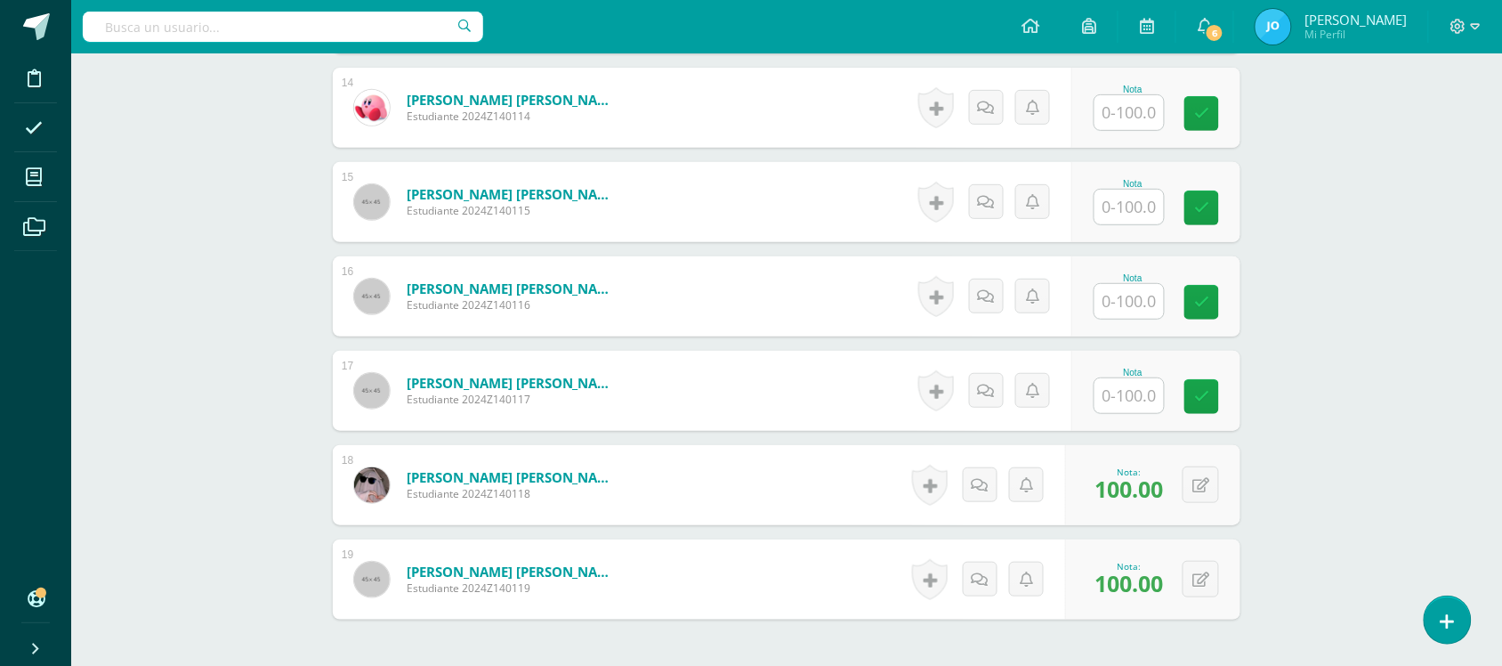
scroll to position [2163, 0]
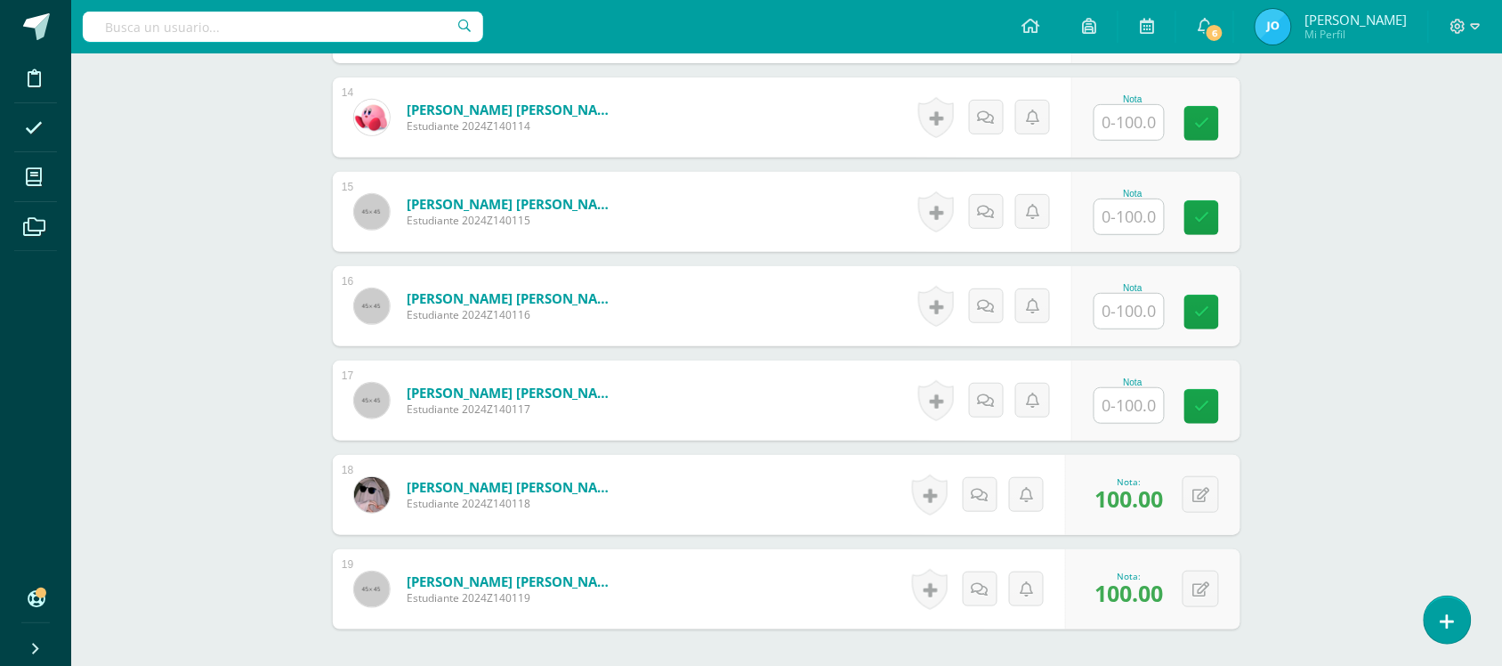
click at [1148, 205] on input "text" at bounding box center [1129, 216] width 69 height 35
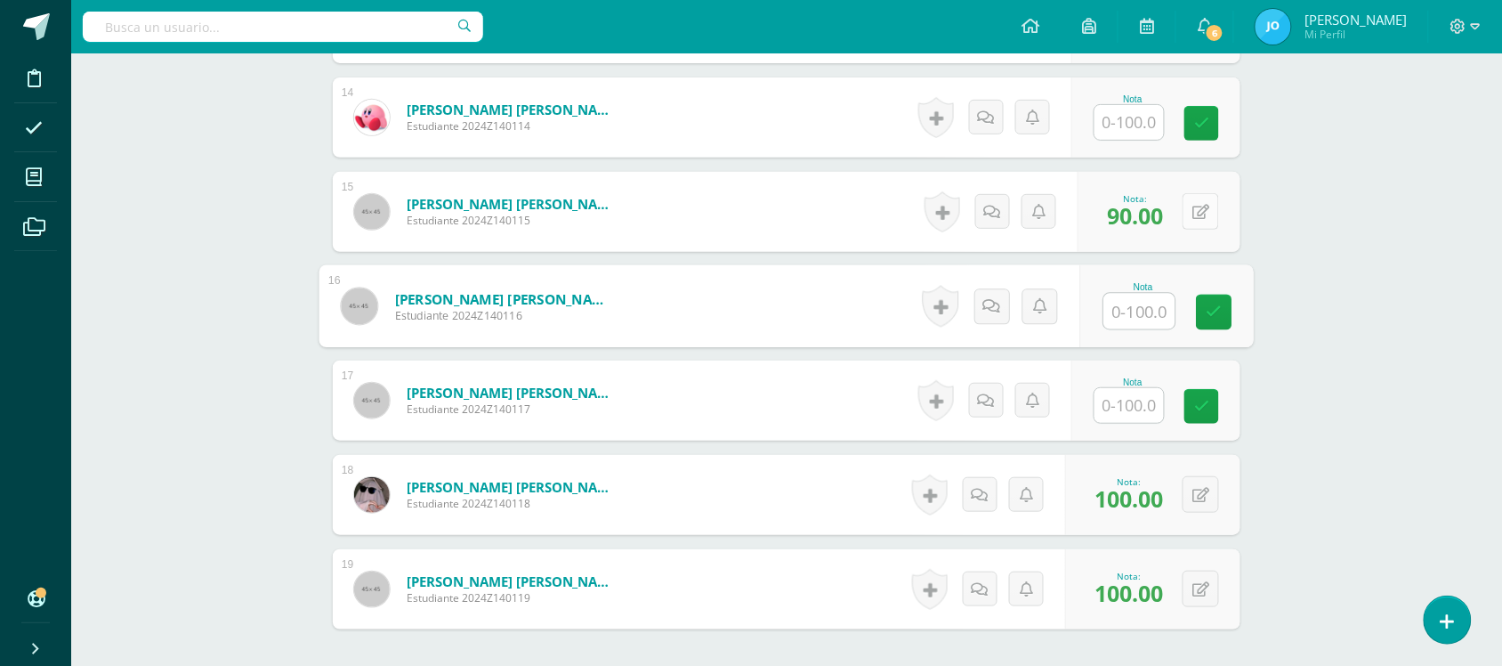
click at [1208, 205] on icon at bounding box center [1201, 212] width 17 height 15
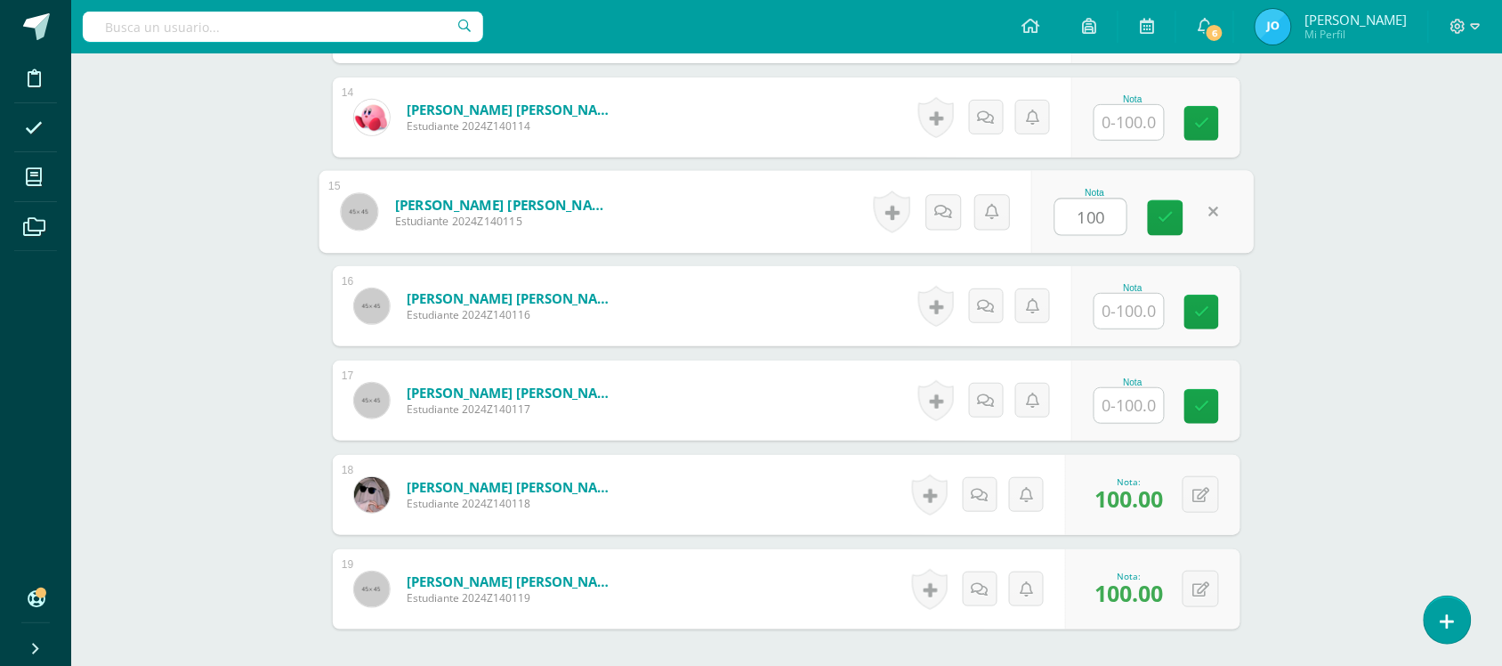
type input "100"
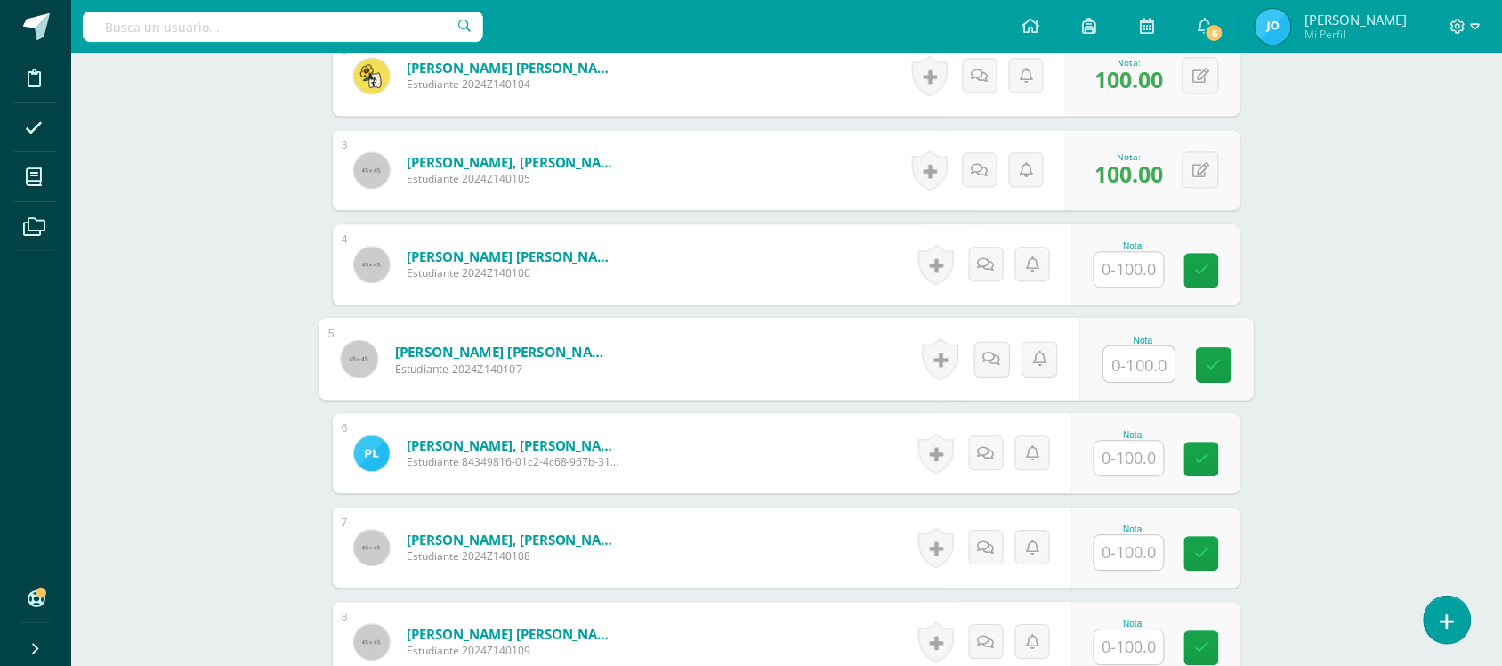
click at [1146, 352] on input "text" at bounding box center [1139, 364] width 71 height 36
type input "100"
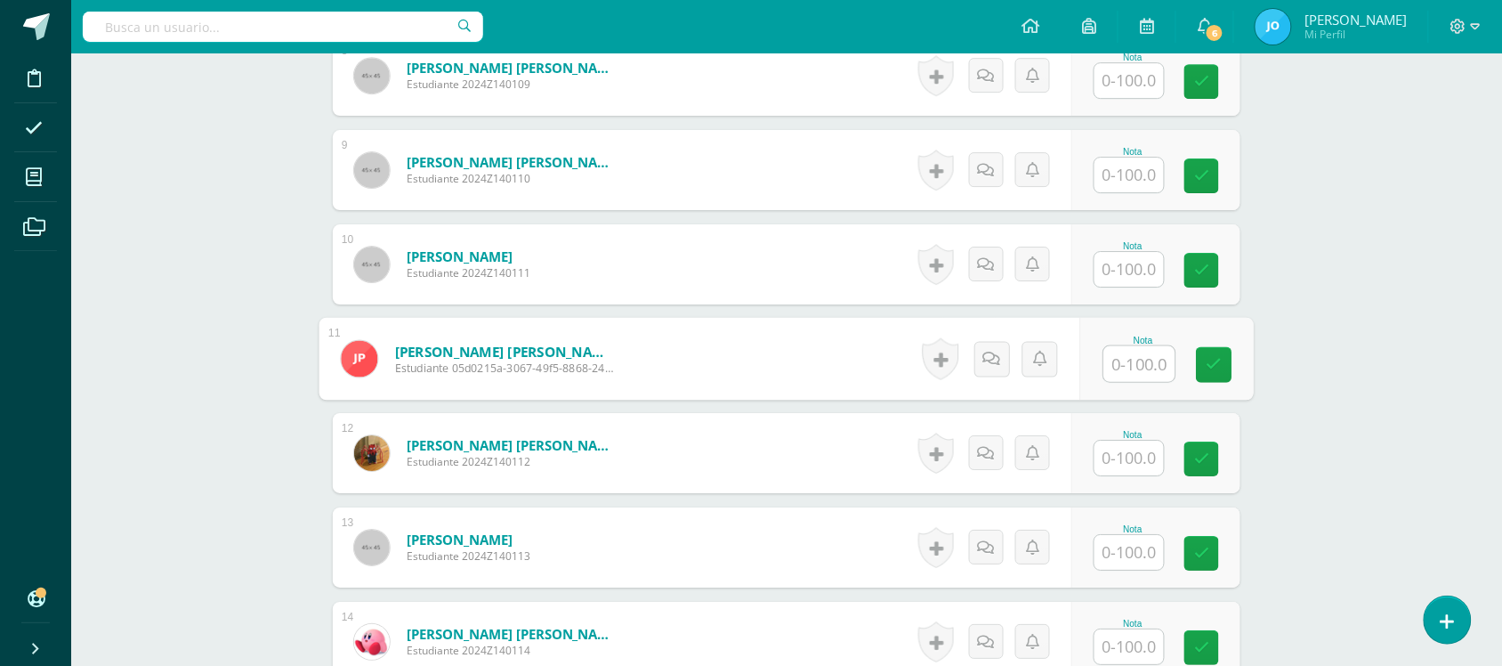
click at [1113, 349] on input "text" at bounding box center [1139, 364] width 71 height 36
type input "9"
type input "95"
